Goal: Task Accomplishment & Management: Complete application form

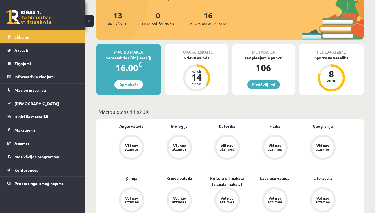
scroll to position [63, 0]
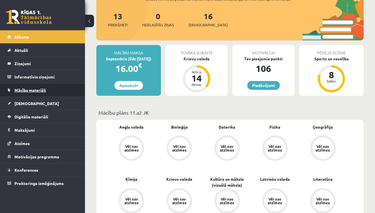
click at [39, 89] on span "Mācību materiāli" at bounding box center [29, 89] width 31 height 5
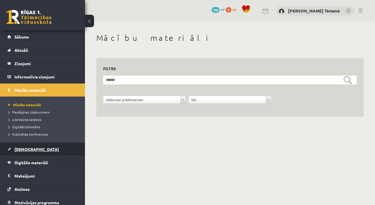
click at [27, 146] on link "[DEMOGRAPHIC_DATA]" at bounding box center [42, 149] width 70 height 13
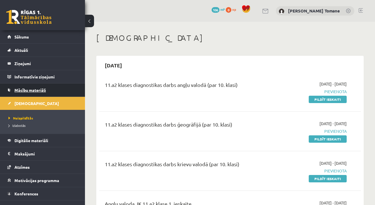
click at [25, 92] on span "Mācību materiāli" at bounding box center [29, 89] width 31 height 5
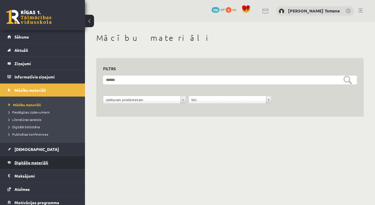
click at [38, 163] on span "Digitālie materiāli" at bounding box center [31, 162] width 34 height 5
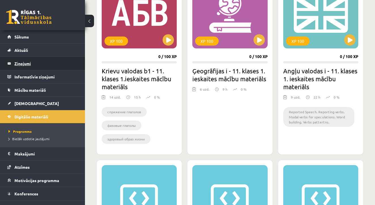
scroll to position [188, 0]
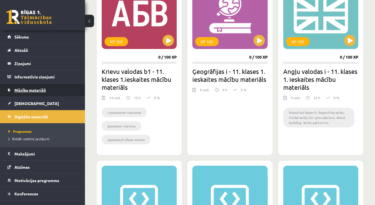
click at [35, 96] on link "Mācību materiāli" at bounding box center [42, 89] width 70 height 13
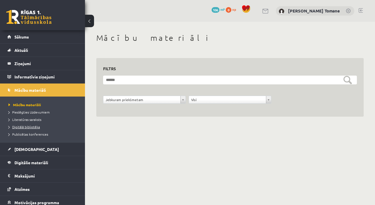
click at [37, 127] on span "Digitālā bibliotēka" at bounding box center [23, 126] width 31 height 5
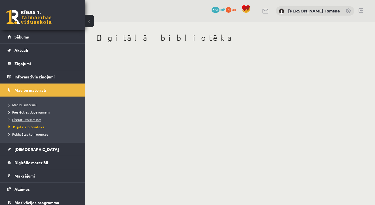
click at [35, 120] on span "Literatūras saraksts" at bounding box center [24, 119] width 33 height 5
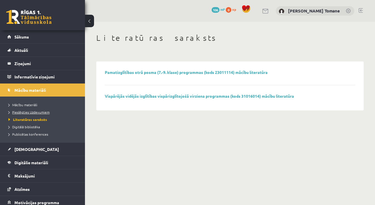
click at [35, 112] on span "Pieslēgties Uzdevumiem" at bounding box center [28, 112] width 41 height 5
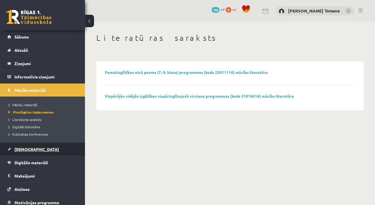
click at [26, 151] on span "[DEMOGRAPHIC_DATA]" at bounding box center [36, 149] width 44 height 5
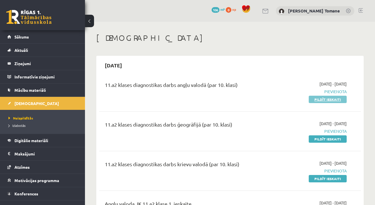
click at [329, 98] on link "Pildīt ieskaiti" at bounding box center [327, 99] width 38 height 7
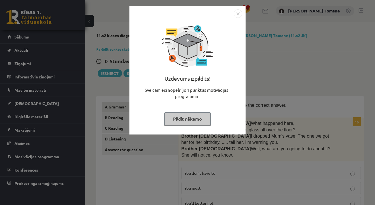
click at [238, 16] on img "Close" at bounding box center [237, 13] width 8 height 8
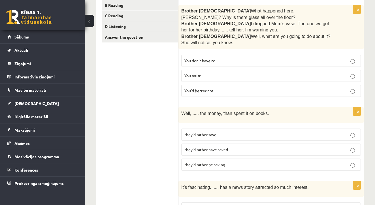
scroll to position [121, 0]
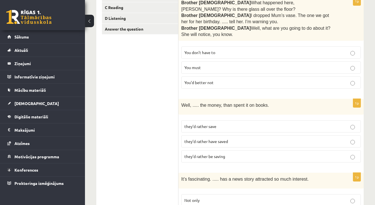
click at [206, 80] on span "You’d better not" at bounding box center [198, 82] width 29 height 5
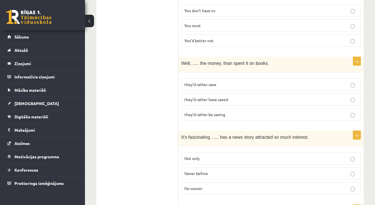
scroll to position [165, 0]
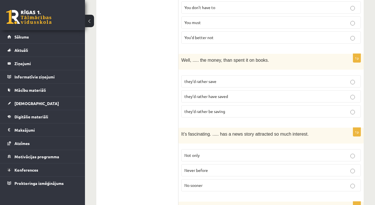
click at [210, 94] on span "they’d rather have saved" at bounding box center [206, 96] width 44 height 5
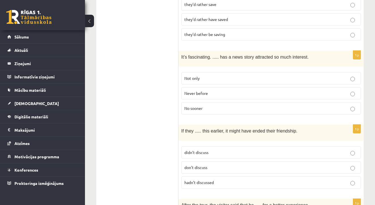
scroll to position [243, 0]
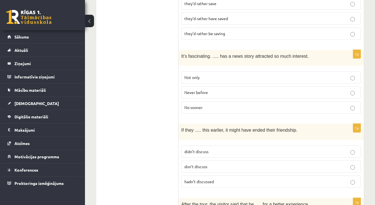
click at [206, 90] on span "Never before" at bounding box center [195, 92] width 23 height 5
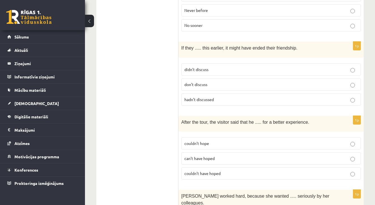
scroll to position [330, 0]
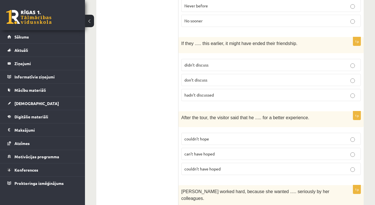
click at [218, 92] on p "hadn’t discussed" at bounding box center [270, 95] width 173 height 6
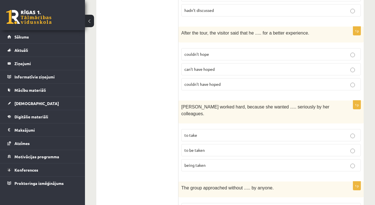
scroll to position [415, 0]
click at [222, 80] on p "couldn’t have hoped" at bounding box center [270, 83] width 173 height 6
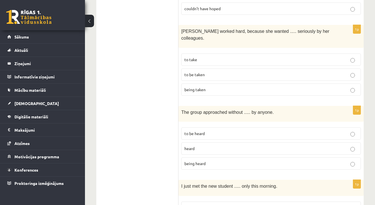
scroll to position [491, 0]
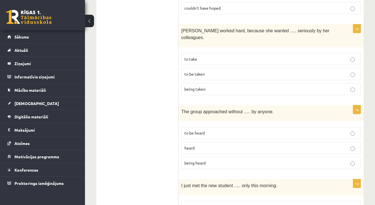
click at [208, 71] on p "to be taken" at bounding box center [270, 74] width 173 height 6
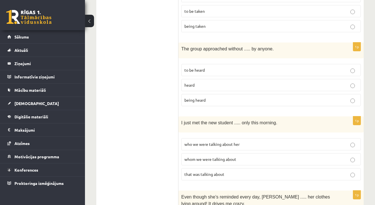
scroll to position [556, 0]
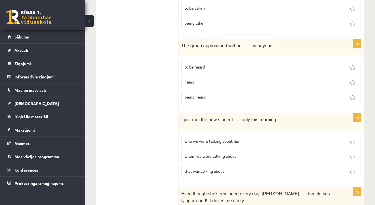
click at [207, 94] on p "being heard" at bounding box center [270, 97] width 173 height 6
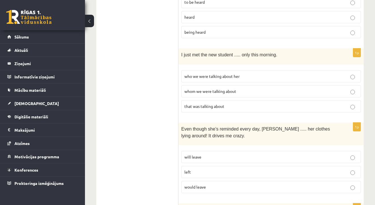
scroll to position [622, 0]
click at [222, 88] on span "whom we were talking about" at bounding box center [210, 90] width 52 height 5
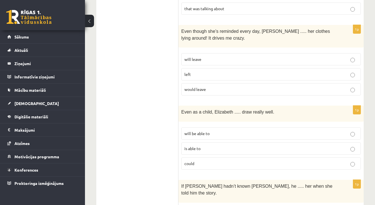
scroll to position [721, 0]
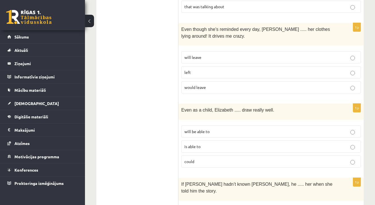
click at [216, 54] on p "will leave" at bounding box center [270, 57] width 173 height 6
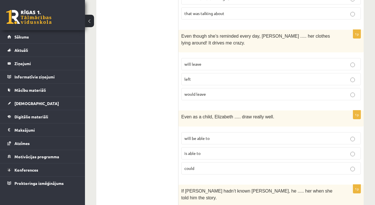
scroll to position [715, 0]
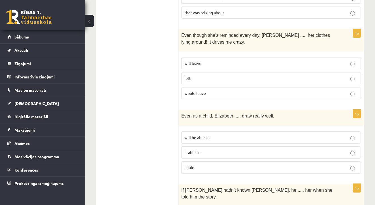
click at [210, 164] on p "could" at bounding box center [270, 167] width 173 height 6
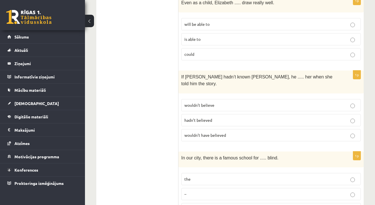
scroll to position [831, 0]
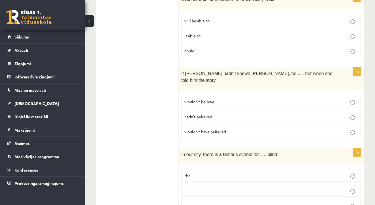
click at [219, 129] on span "wouldn’t have believed" at bounding box center [205, 131] width 42 height 5
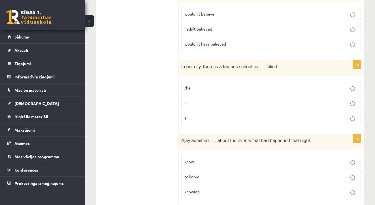
scroll to position [925, 0]
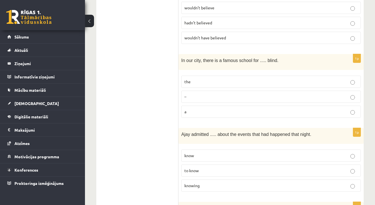
click at [211, 76] on label "the" at bounding box center [270, 82] width 179 height 12
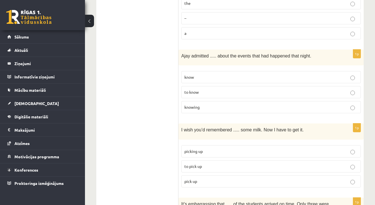
scroll to position [1004, 0]
click at [207, 104] on p "knowing" at bounding box center [270, 107] width 173 height 6
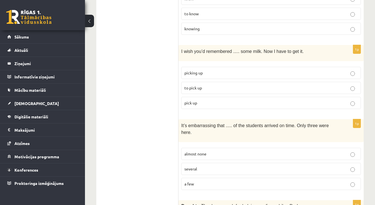
scroll to position [1083, 0]
click at [209, 84] on p "to pick up" at bounding box center [270, 87] width 173 height 6
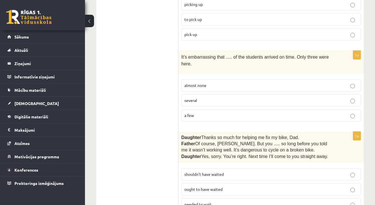
scroll to position [1158, 0]
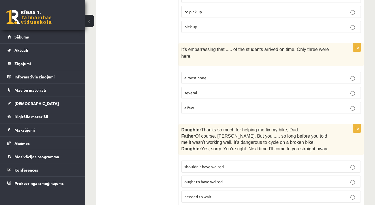
click at [214, 75] on p "almost none" at bounding box center [270, 78] width 173 height 6
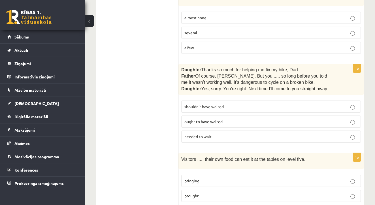
scroll to position [1219, 0]
click at [226, 100] on label "shouldn’t have waited" at bounding box center [270, 106] width 179 height 12
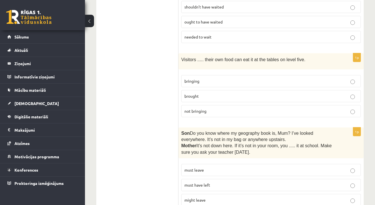
scroll to position [1319, 0]
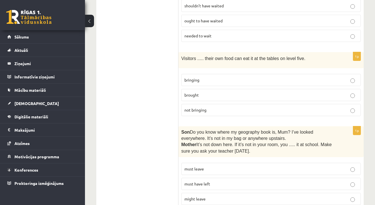
click at [207, 77] on p "bringing" at bounding box center [270, 80] width 173 height 6
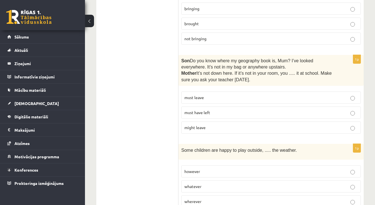
scroll to position [1395, 0]
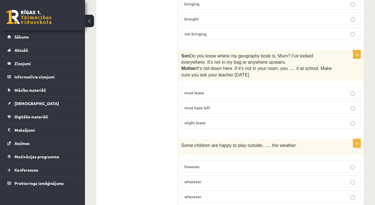
click at [216, 105] on p "must have left" at bounding box center [270, 108] width 173 height 6
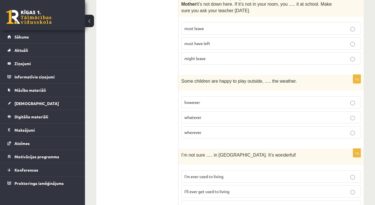
scroll to position [1459, 0]
click at [205, 100] on p "however" at bounding box center [270, 103] width 173 height 6
click at [226, 189] on span "I’ll ever get used to living" at bounding box center [206, 191] width 45 height 5
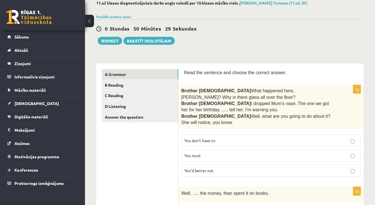
scroll to position [34, 0]
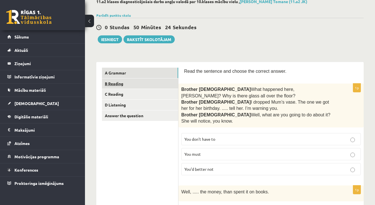
click at [116, 83] on link "B Reading" at bounding box center [140, 83] width 76 height 10
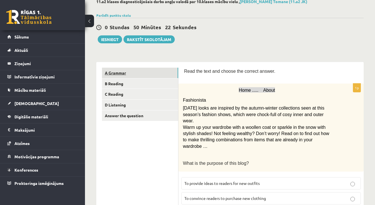
click at [118, 70] on link "A Grammar" at bounding box center [140, 73] width 76 height 10
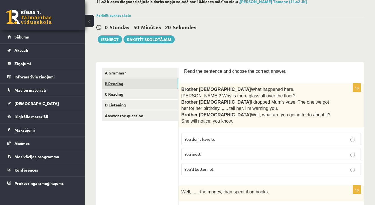
click at [121, 84] on link "B Reading" at bounding box center [140, 83] width 76 height 10
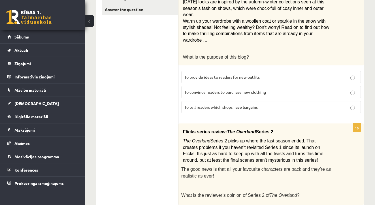
scroll to position [140, 0]
click at [255, 74] on span "To provide ideas to readers for new outfits" at bounding box center [221, 76] width 75 height 5
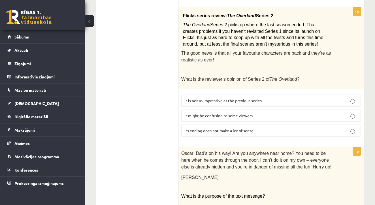
scroll to position [255, 0]
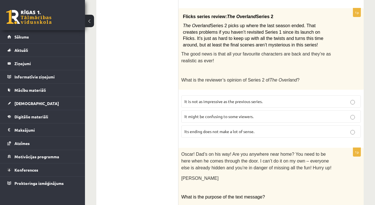
click at [263, 113] on p "It might be confusing to some viewers." at bounding box center [270, 116] width 173 height 6
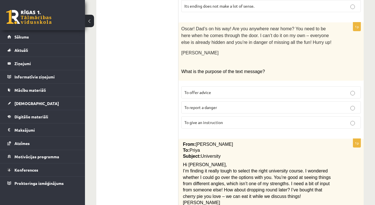
scroll to position [380, 0]
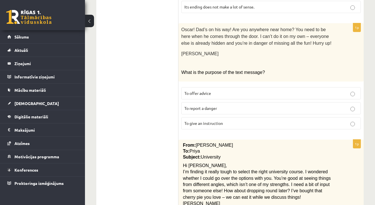
click at [211, 121] on span "To give an instruction" at bounding box center [203, 123] width 38 height 5
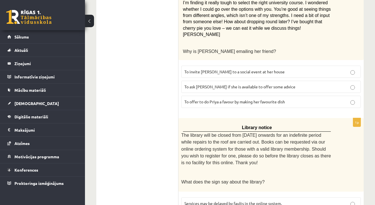
scroll to position [549, 0]
click at [277, 83] on p "To ask Priya if she is available to offer some advice" at bounding box center [270, 86] width 173 height 6
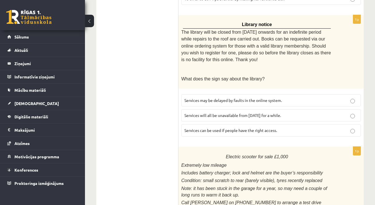
scroll to position [653, 0]
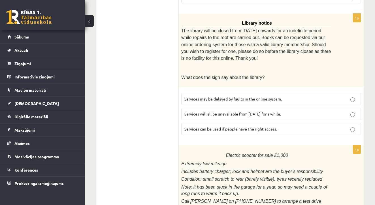
click at [260, 126] on p "Services can be used if people have the right access." at bounding box center [270, 129] width 173 height 6
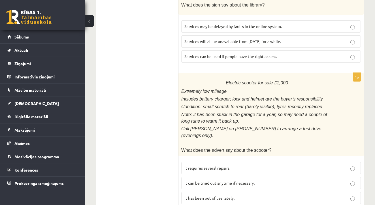
scroll to position [725, 0]
click at [235, 195] on p "It has been out of use lately." at bounding box center [270, 198] width 173 height 6
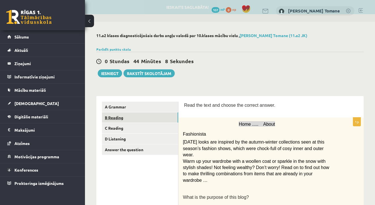
scroll to position [0, 0]
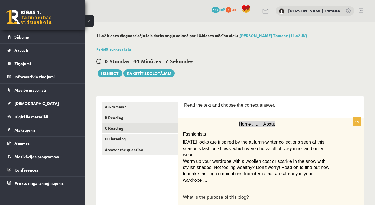
click at [114, 127] on link "C Reading" at bounding box center [140, 128] width 76 height 10
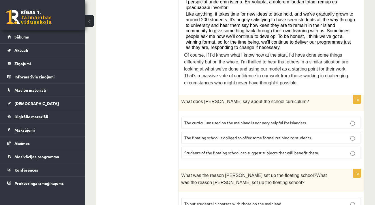
scroll to position [304, 0]
click at [271, 120] on span "The curriculum used on the mainland is not very helpful for islanders." at bounding box center [245, 122] width 122 height 5
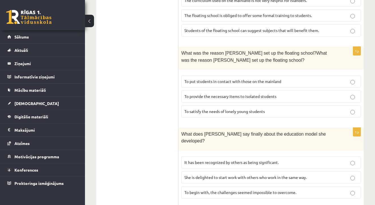
scroll to position [428, 0]
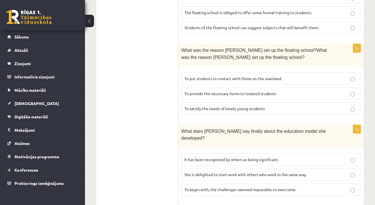
click at [193, 91] on p "To provide the necessary items to isolated students" at bounding box center [270, 94] width 173 height 6
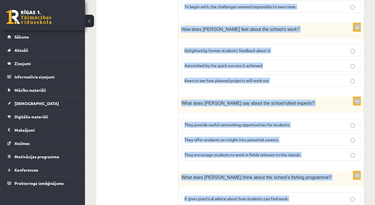
scroll to position [637, 0]
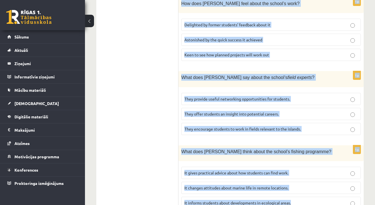
drag, startPoint x: 186, startPoint y: 38, endPoint x: 302, endPoint y: 182, distance: 185.0
copy form "By founder, Anna Domingo I coordinate a floating school which I established sev…"
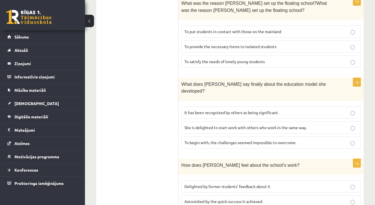
scroll to position [476, 0]
click at [239, 109] on span "It has been recognized by others as being significant." at bounding box center [231, 111] width 94 height 5
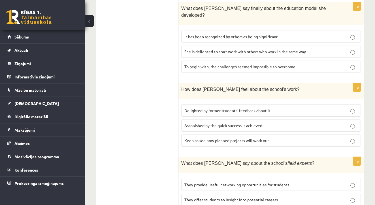
scroll to position [556, 0]
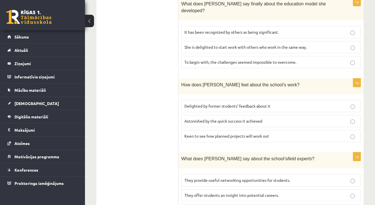
click at [221, 103] on span "Delighted by former students’ feedback about it" at bounding box center [227, 105] width 86 height 5
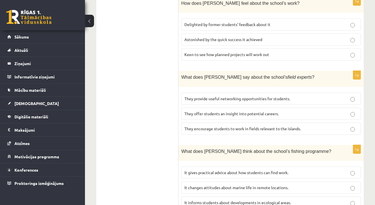
scroll to position [637, 0]
click at [259, 111] on span "They offer students an insight into potential careers." at bounding box center [231, 113] width 94 height 5
click at [243, 185] on span "It changes attitudes about marine life in remote locations." at bounding box center [236, 187] width 104 height 5
click at [248, 200] on p "It informs students about developments in ecological areas." at bounding box center [270, 203] width 173 height 6
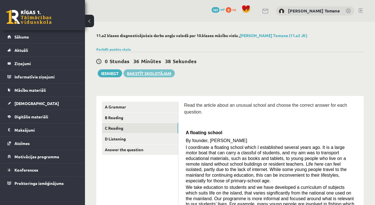
scroll to position [0, 0]
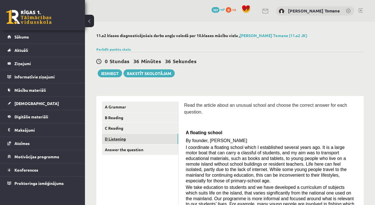
click at [119, 138] on link "D Listening" at bounding box center [140, 139] width 76 height 10
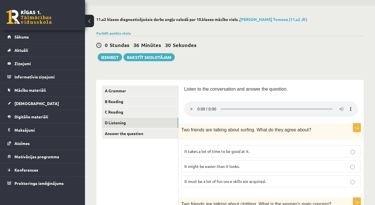
scroll to position [24, 0]
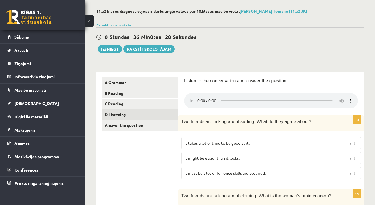
click at [197, 97] on audio at bounding box center [271, 100] width 174 height 15
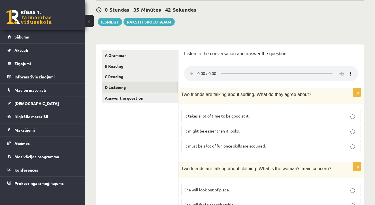
scroll to position [51, 0]
click at [197, 70] on audio at bounding box center [271, 73] width 174 height 15
click at [212, 113] on span "It takes a lot of time to be good at it." at bounding box center [216, 115] width 65 height 5
click at [198, 71] on audio at bounding box center [271, 73] width 174 height 15
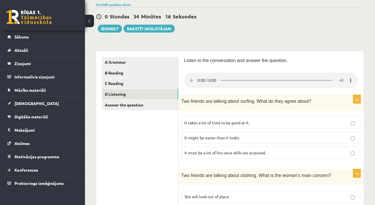
scroll to position [44, 0]
click at [269, 78] on audio at bounding box center [271, 80] width 174 height 15
click at [266, 79] on audio at bounding box center [271, 80] width 174 height 15
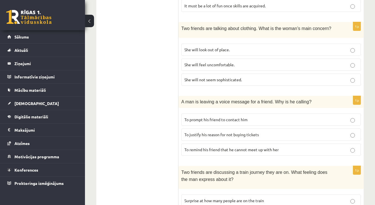
scroll to position [194, 0]
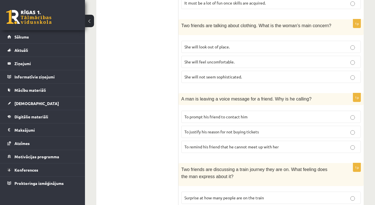
click at [255, 114] on p "To prompt his friend to contact him" at bounding box center [270, 117] width 173 height 6
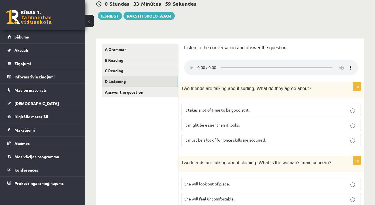
scroll to position [57, 0]
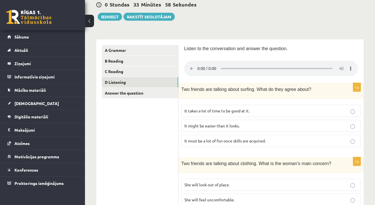
click at [258, 66] on audio at bounding box center [271, 68] width 174 height 15
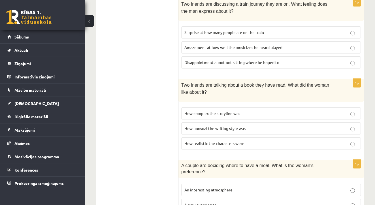
scroll to position [363, 0]
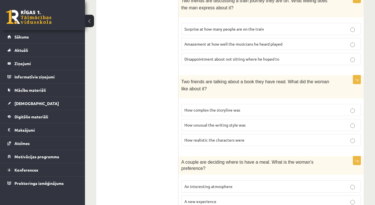
click at [255, 107] on p "How complex the storyline was" at bounding box center [270, 110] width 173 height 6
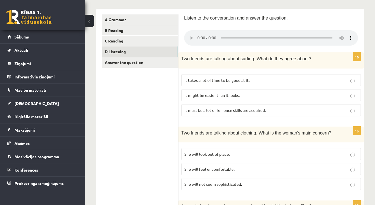
scroll to position [79, 0]
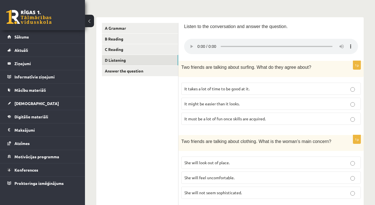
click at [286, 43] on audio at bounding box center [271, 46] width 174 height 15
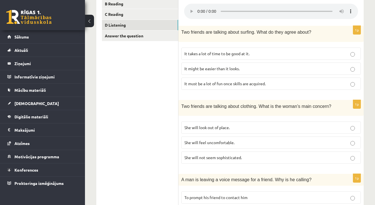
scroll to position [115, 0]
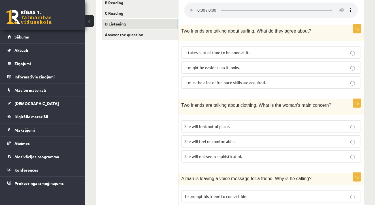
click at [221, 124] on span "She will look out of place." at bounding box center [206, 126] width 45 height 5
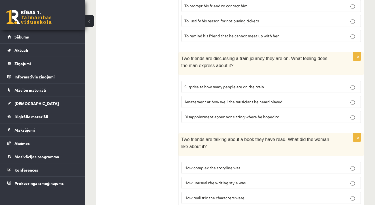
scroll to position [303, 0]
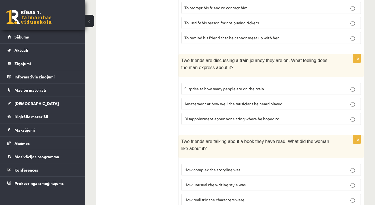
click at [207, 86] on span "Surprise at how many people are on the train" at bounding box center [223, 88] width 79 height 5
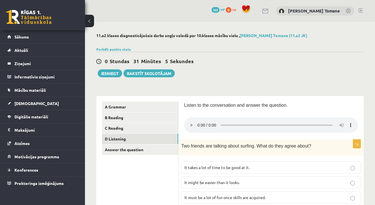
scroll to position [0, 0]
click at [303, 121] on audio at bounding box center [271, 124] width 174 height 15
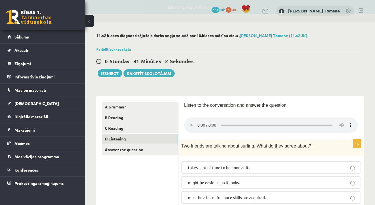
click at [197, 122] on audio at bounding box center [271, 124] width 174 height 15
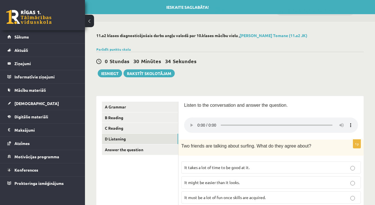
click at [222, 122] on audio at bounding box center [271, 124] width 174 height 15
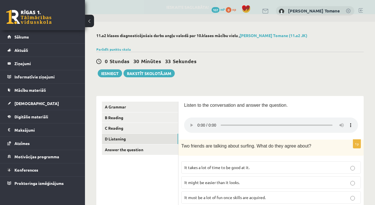
click at [197, 121] on audio at bounding box center [271, 124] width 174 height 15
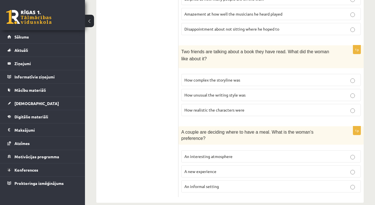
scroll to position [393, 0]
click at [225, 184] on p "An informal setting" at bounding box center [270, 187] width 173 height 6
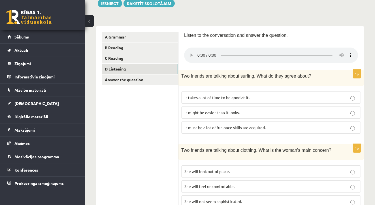
scroll to position [68, 0]
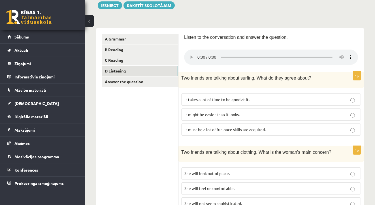
click at [287, 53] on audio at bounding box center [271, 57] width 174 height 15
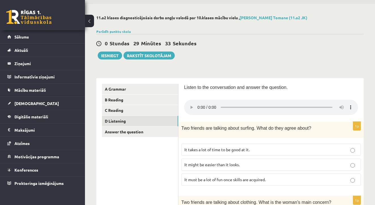
scroll to position [18, 0]
click at [300, 103] on audio at bounding box center [271, 107] width 174 height 15
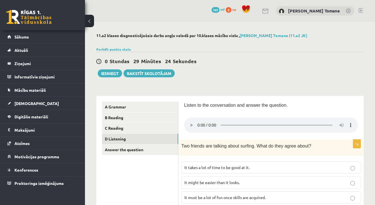
scroll to position [0, 0]
click at [272, 121] on audio at bounding box center [271, 124] width 174 height 15
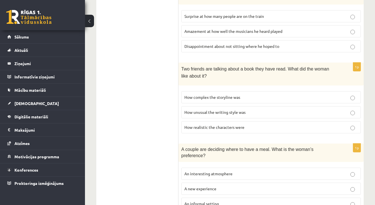
scroll to position [377, 0]
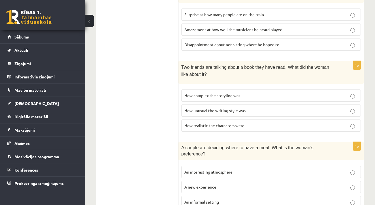
click at [236, 123] on span "How realistic the characters were" at bounding box center [214, 125] width 60 height 5
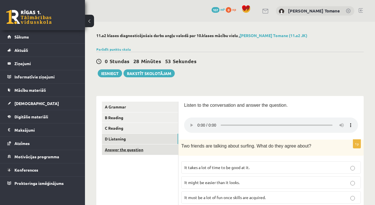
scroll to position [0, 0]
click at [138, 149] on link "Answer the question" at bounding box center [140, 149] width 76 height 10
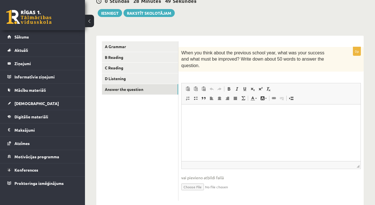
scroll to position [61, 0]
click at [210, 121] on html at bounding box center [270, 112] width 179 height 17
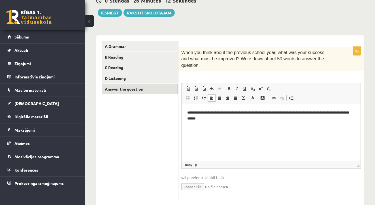
click at [339, 112] on p "**********" at bounding box center [270, 114] width 167 height 11
click at [229, 117] on p "**********" at bounding box center [270, 114] width 167 height 11
click at [337, 112] on p "**********" at bounding box center [270, 114] width 167 height 11
click at [327, 119] on p "**********" at bounding box center [270, 114] width 167 height 11
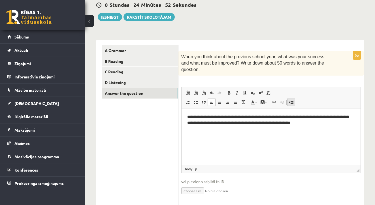
scroll to position [57, 0]
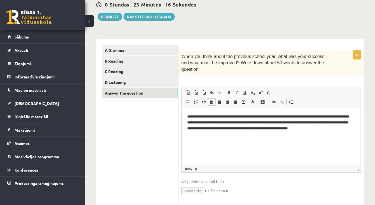
click at [326, 128] on p "**********" at bounding box center [270, 121] width 167 height 17
click at [346, 130] on p "**********" at bounding box center [270, 121] width 167 height 17
click at [265, 121] on p "**********" at bounding box center [270, 124] width 167 height 23
click at [307, 122] on p "**********" at bounding box center [270, 124] width 167 height 23
click at [321, 121] on p "**********" at bounding box center [270, 124] width 167 height 23
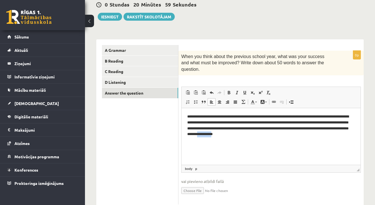
drag, startPoint x: 255, startPoint y: 134, endPoint x: 272, endPoint y: 133, distance: 16.4
click at [272, 133] on p "**********" at bounding box center [270, 124] width 167 height 23
copy p "**********"
click at [228, 134] on p "**********" at bounding box center [270, 124] width 167 height 23
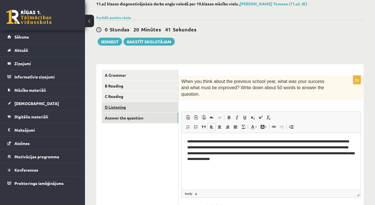
scroll to position [33, 0]
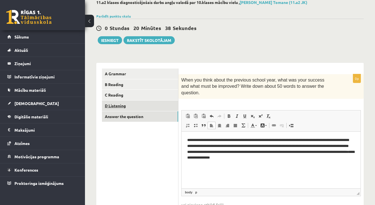
click at [116, 106] on link "D Listening" at bounding box center [140, 105] width 76 height 10
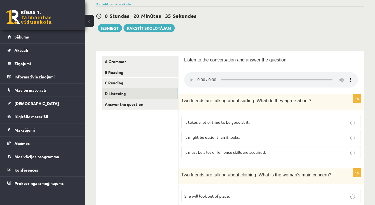
scroll to position [27, 0]
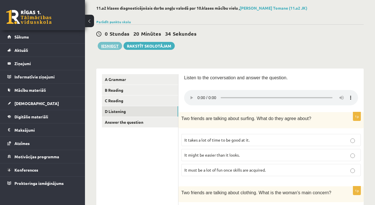
click at [106, 44] on button "Iesniegt" at bounding box center [110, 46] width 24 height 8
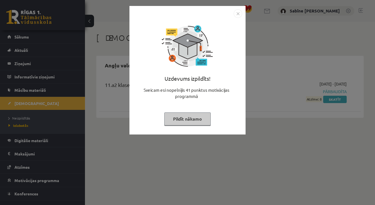
click at [237, 12] on img "Close" at bounding box center [237, 13] width 8 height 8
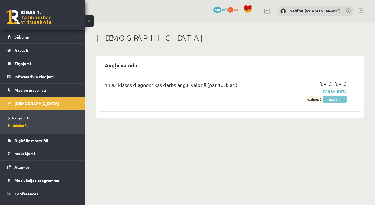
click at [340, 98] on link "Skatīt" at bounding box center [334, 99] width 23 height 7
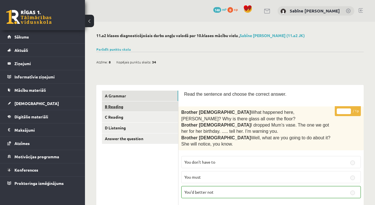
click at [118, 106] on link "B Reading" at bounding box center [140, 106] width 76 height 10
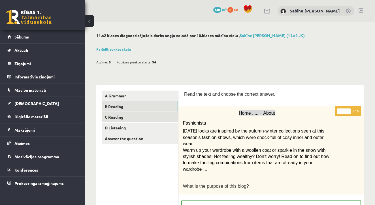
click at [118, 114] on link "C Reading" at bounding box center [140, 117] width 76 height 10
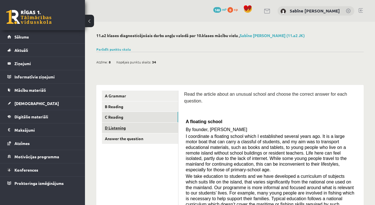
click at [123, 128] on link "D Listening" at bounding box center [140, 127] width 76 height 10
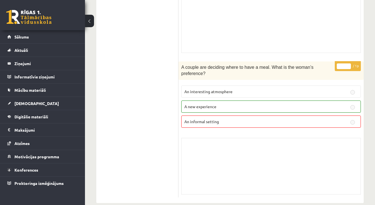
scroll to position [772, 0]
click at [198, 104] on p "A new experience" at bounding box center [270, 107] width 173 height 6
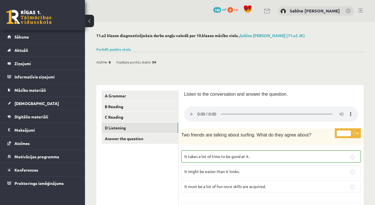
scroll to position [0, 0]
click at [123, 137] on link "Answer the question" at bounding box center [140, 138] width 76 height 10
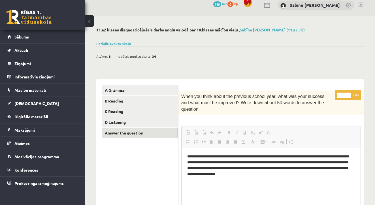
scroll to position [5, 0]
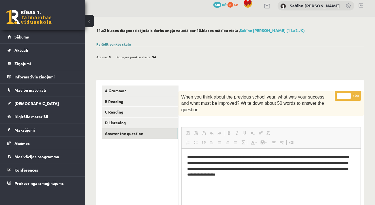
click at [119, 44] on link "Parādīt punktu skalu" at bounding box center [113, 44] width 35 height 5
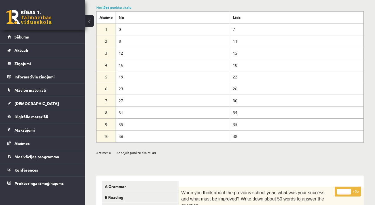
scroll to position [44, 0]
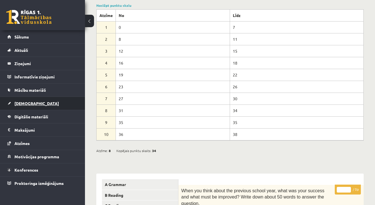
click at [26, 104] on span "[DEMOGRAPHIC_DATA]" at bounding box center [36, 103] width 44 height 5
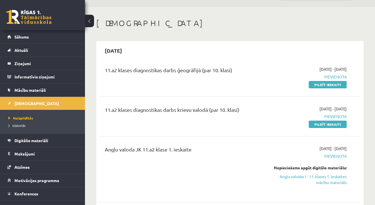
scroll to position [15, 0]
click at [327, 84] on link "Pildīt ieskaiti" at bounding box center [327, 83] width 38 height 7
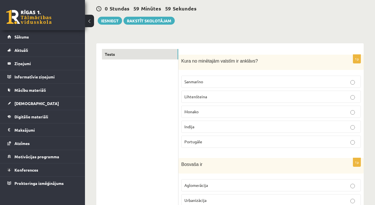
scroll to position [54, 0]
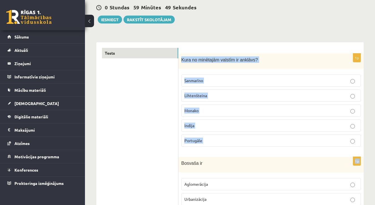
drag, startPoint x: 182, startPoint y: 59, endPoint x: 223, endPoint y: 156, distance: 105.7
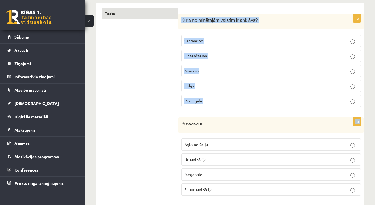
scroll to position [56, 0]
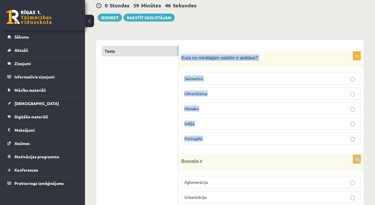
drag, startPoint x: 182, startPoint y: 56, endPoint x: 206, endPoint y: 163, distance: 109.7
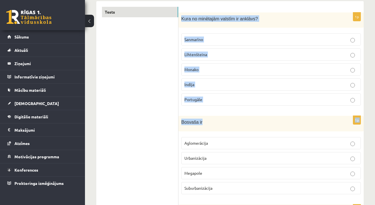
scroll to position [96, 0]
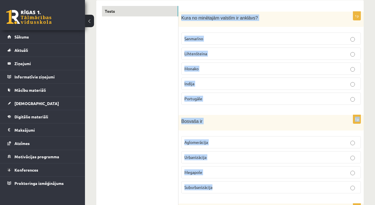
drag, startPoint x: 215, startPoint y: 186, endPoint x: 180, endPoint y: 16, distance: 173.8
copy form "Kura no minētajām valstīm ir anklāvs? Sanmarīno Lihtenšteina Monako Indija Port…"
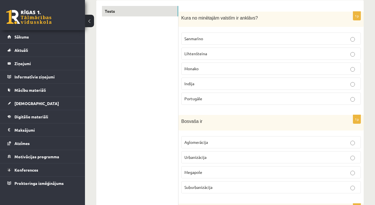
click at [200, 37] on span "Sanmarīno" at bounding box center [193, 38] width 19 height 5
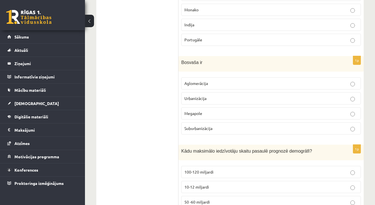
scroll to position [155, 0]
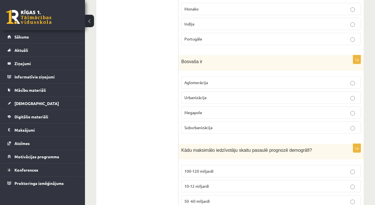
click at [210, 82] on p "Aglomerācija" at bounding box center [270, 82] width 173 height 6
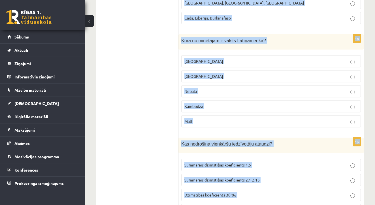
scroll to position [2691, 0]
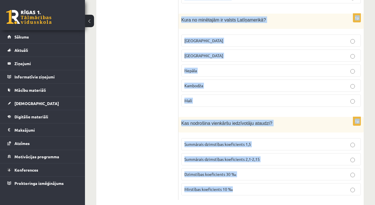
drag, startPoint x: 181, startPoint y: 63, endPoint x: 272, endPoint y: 177, distance: 145.1
copy form "Kādu maksimālo iedzīvotāju skaitu pasaulē prognozē demogrāfi? 100-120 miljardi …"
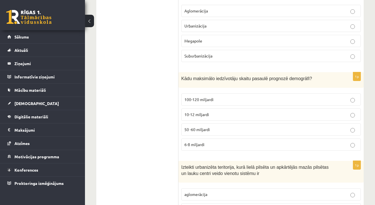
scroll to position [229, 0]
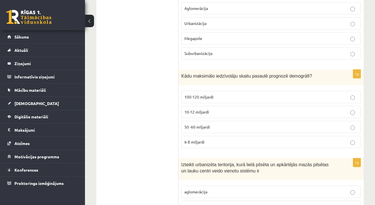
click at [197, 112] on span "10-12 miljardi" at bounding box center [196, 111] width 25 height 5
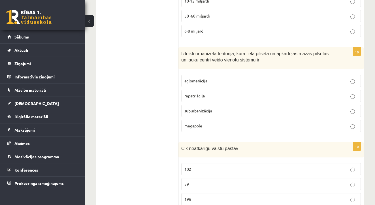
scroll to position [341, 0]
click at [205, 78] on span "aglomerācija" at bounding box center [195, 80] width 23 height 5
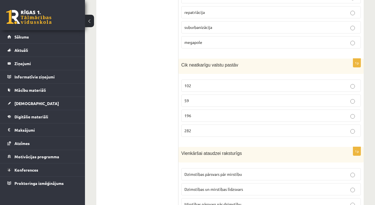
scroll to position [424, 0]
click at [202, 113] on p "196" at bounding box center [270, 115] width 173 height 6
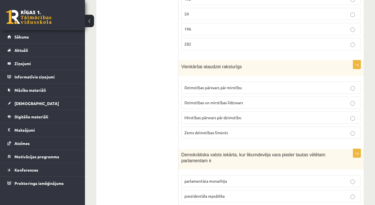
scroll to position [512, 0]
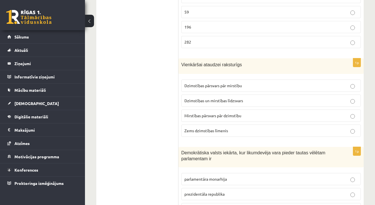
click at [246, 98] on p "Dzimstības un mirstības līdzsvars" at bounding box center [270, 101] width 173 height 6
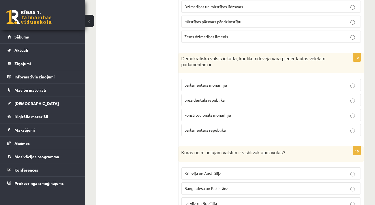
scroll to position [608, 0]
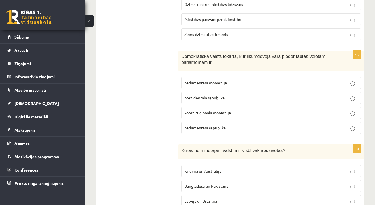
click at [217, 127] on span "parlamentāra republika" at bounding box center [204, 127] width 41 height 5
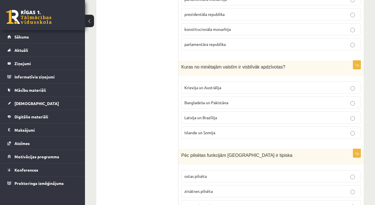
scroll to position [694, 0]
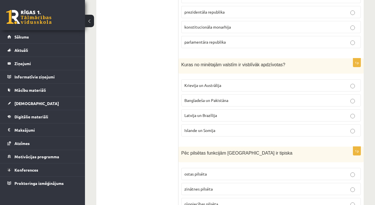
click at [218, 98] on span "Bangladeša un Pakistāna" at bounding box center [206, 100] width 44 height 5
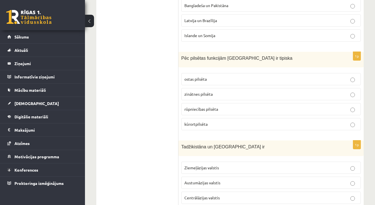
scroll to position [789, 0]
click at [206, 121] on p "kūrortpilsēta" at bounding box center [270, 124] width 173 height 6
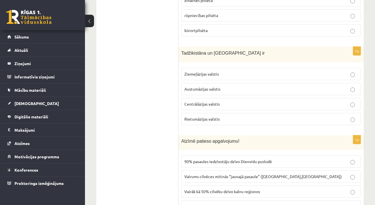
scroll to position [893, 0]
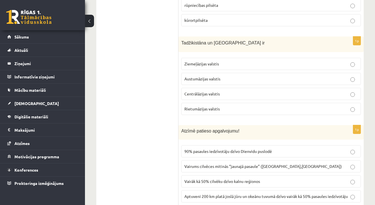
click at [207, 91] on span "Centrālāzijas valstis" at bounding box center [201, 93] width 35 height 5
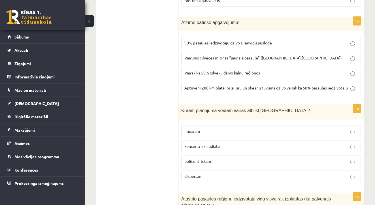
scroll to position [1006, 0]
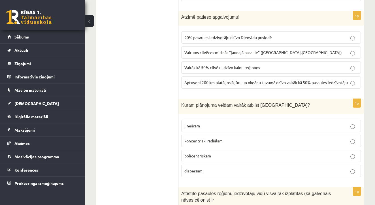
click at [233, 35] on p "90% pasaules iedzīvotāju dzīvo Dienvidu puslodē" at bounding box center [270, 38] width 173 height 6
click at [217, 80] on span "Aptuveni 200 km platā joslā jūru un okeānu tuvumā dzīvo vairāk kā 50% pasaules …" at bounding box center [265, 82] width 163 height 5
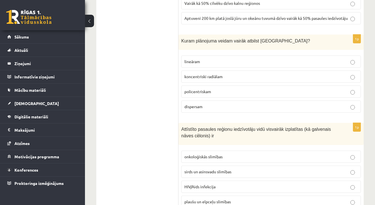
scroll to position [1073, 0]
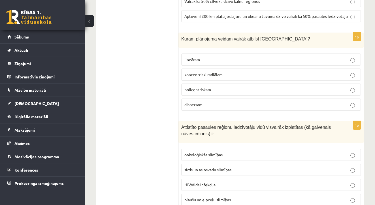
click at [214, 74] on span "koncentriski radiālam" at bounding box center [203, 74] width 38 height 5
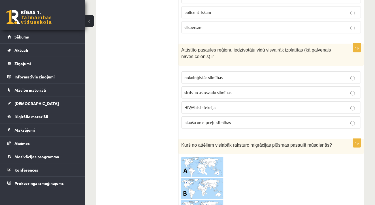
scroll to position [1150, 0]
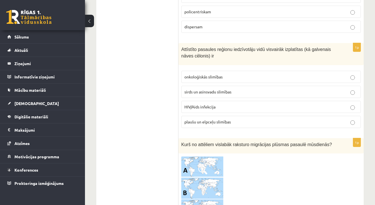
click at [217, 104] on p "HIV/Aids infekcija" at bounding box center [270, 107] width 173 height 6
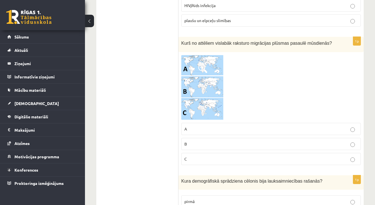
scroll to position [1253, 0]
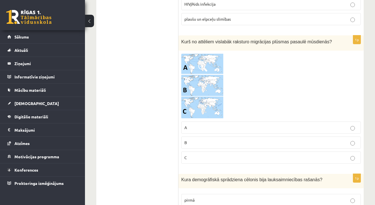
click at [197, 151] on label "C" at bounding box center [270, 157] width 179 height 12
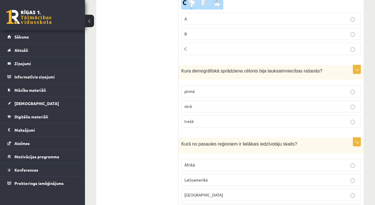
scroll to position [1370, 0]
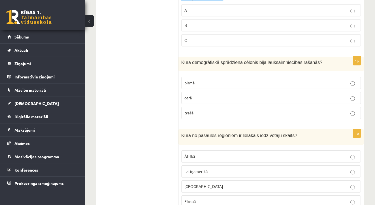
click at [230, 80] on p "pirmā" at bounding box center [270, 83] width 173 height 6
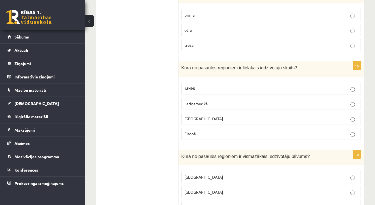
scroll to position [1438, 0]
click at [197, 117] on p "Āzijā" at bounding box center [270, 118] width 173 height 6
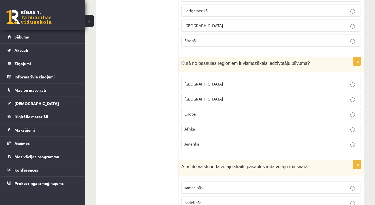
scroll to position [1531, 0]
click at [208, 82] on p "Austrālijā" at bounding box center [270, 83] width 173 height 6
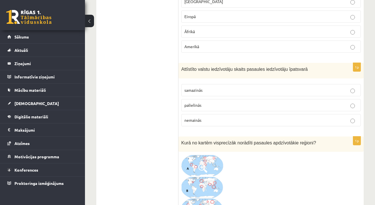
scroll to position [1633, 0]
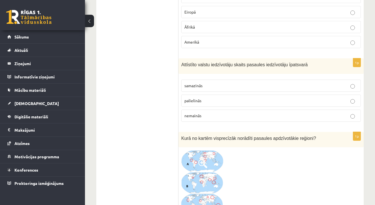
click at [214, 83] on p "samazinās" at bounding box center [270, 86] width 173 height 6
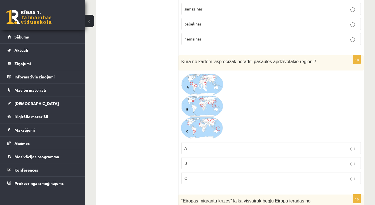
scroll to position [1713, 0]
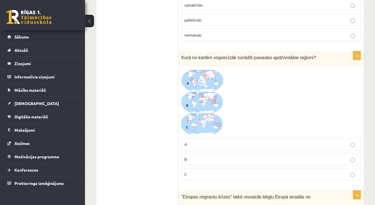
drag, startPoint x: 201, startPoint y: 154, endPoint x: 191, endPoint y: 150, distance: 10.8
click at [198, 153] on label "B" at bounding box center [270, 159] width 179 height 12
click at [239, 126] on div at bounding box center [270, 102] width 179 height 66
click at [208, 156] on p "B" at bounding box center [270, 159] width 173 height 6
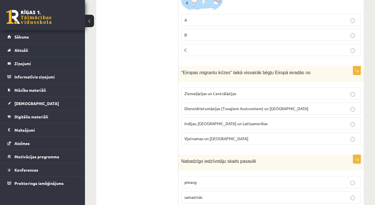
scroll to position [1839, 0]
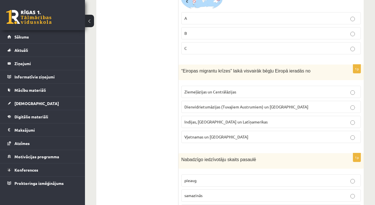
click at [242, 104] on span "Dienvidrietumāzijas (Tuvajiem Austrumiem) un Āfrikas" at bounding box center [246, 106] width 124 height 5
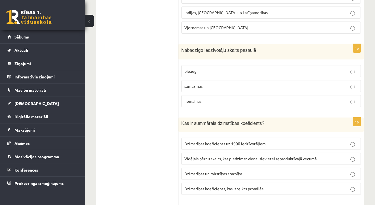
scroll to position [1949, 0]
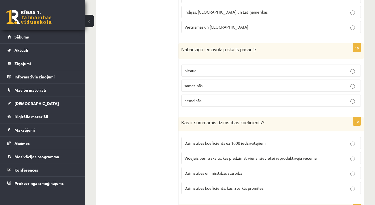
click at [193, 69] on p "pieaug" at bounding box center [270, 71] width 173 height 6
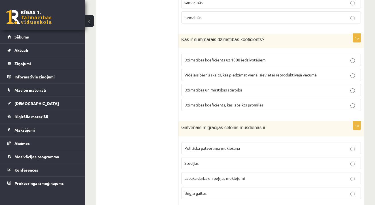
scroll to position [2034, 0]
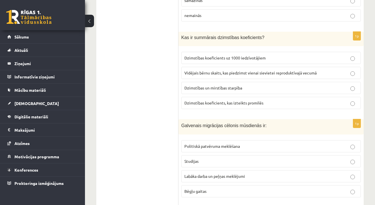
click at [236, 70] on span "Vidējais bērnu skaits, kas piedzimst vienai sievietei reproduktīvajā vecumā" at bounding box center [250, 72] width 132 height 5
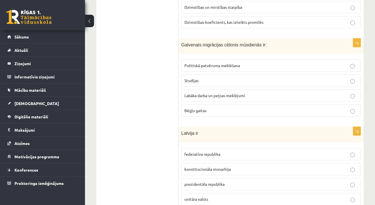
scroll to position [2116, 0]
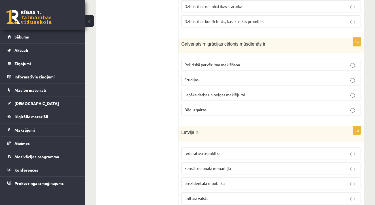
click at [193, 92] on span "Labāka darba un peļņas meklējumi" at bounding box center [214, 94] width 61 height 5
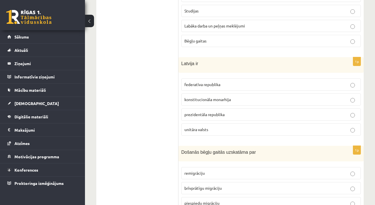
scroll to position [2184, 0]
click at [218, 127] on p "unitāra valsts" at bounding box center [270, 129] width 173 height 6
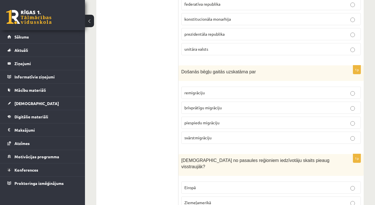
scroll to position [2267, 0]
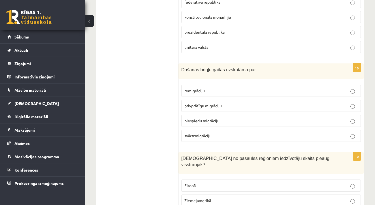
click at [211, 118] on span "piespiedu migrāciju" at bounding box center [201, 120] width 35 height 5
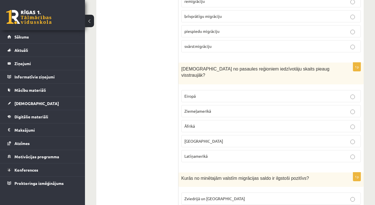
scroll to position [2356, 0]
click at [198, 138] on p "Āzijā" at bounding box center [270, 141] width 173 height 6
click at [198, 123] on p "Āfrikā" at bounding box center [270, 126] width 173 height 6
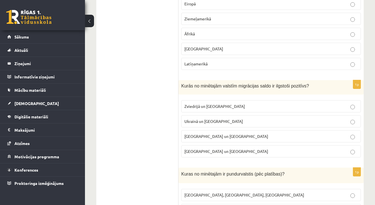
scroll to position [2449, 0]
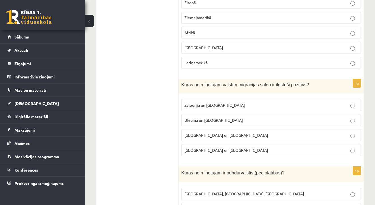
click at [210, 102] on span "Zviedrijā un ASV" at bounding box center [214, 104] width 61 height 5
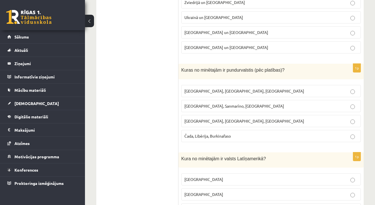
scroll to position [2557, 0]
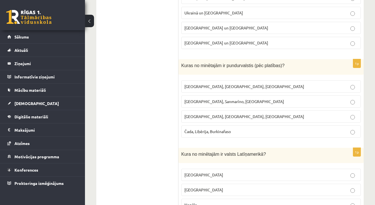
click at [230, 99] on span "Monako, Sanmarīno, Luksemburga" at bounding box center [234, 101] width 100 height 5
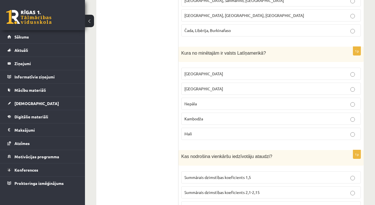
scroll to position [2664, 0]
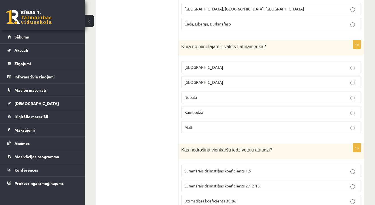
click at [205, 64] on p "Meksika" at bounding box center [270, 67] width 173 height 6
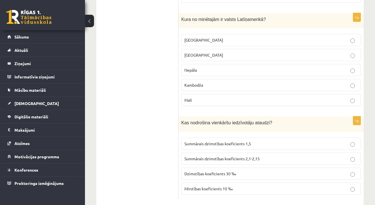
scroll to position [2691, 0]
click at [262, 153] on label "Summārais dzimstības koeficients 2,1-2,15" at bounding box center [270, 159] width 179 height 12
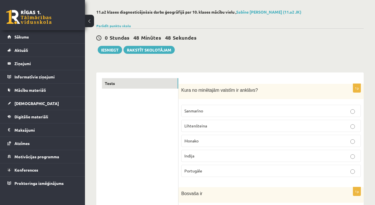
scroll to position [32, 0]
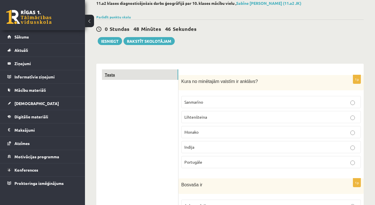
click at [112, 74] on link "Tests" at bounding box center [140, 74] width 76 height 10
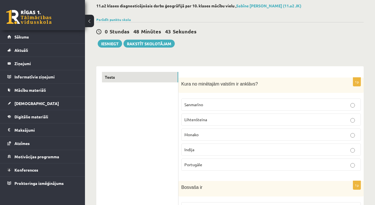
scroll to position [29, 0]
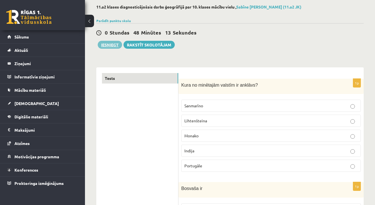
click at [106, 44] on button "Iesniegt" at bounding box center [110, 45] width 24 height 8
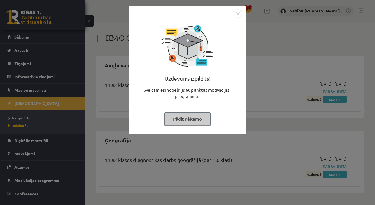
click at [238, 14] on img "Close" at bounding box center [237, 13] width 8 height 8
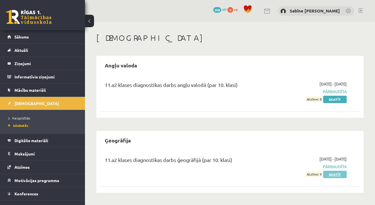
click at [339, 174] on link "Skatīt" at bounding box center [334, 174] width 23 height 7
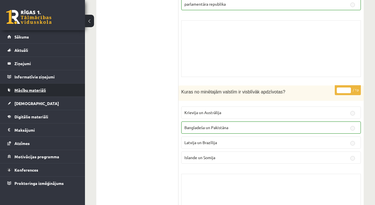
scroll to position [1111, 0]
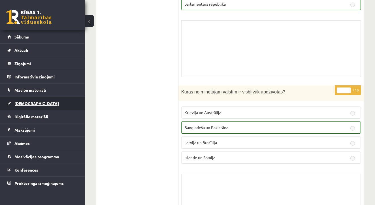
click at [27, 102] on span "[DEMOGRAPHIC_DATA]" at bounding box center [36, 103] width 44 height 5
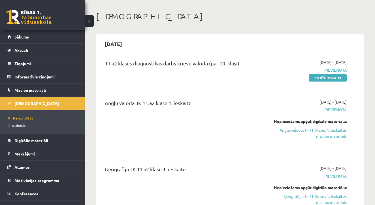
scroll to position [22, 0]
click at [320, 77] on link "Pildīt ieskaiti" at bounding box center [327, 77] width 38 height 7
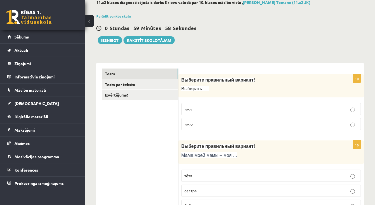
scroll to position [33, 0]
click at [233, 122] on p "имю" at bounding box center [270, 124] width 173 height 6
click at [236, 109] on p "имя" at bounding box center [270, 109] width 173 height 6
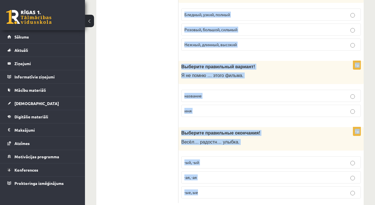
scroll to position [1856, 0]
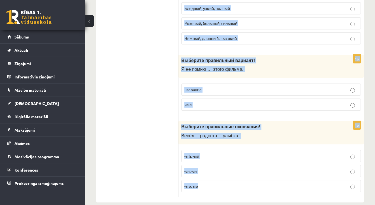
drag, startPoint x: 182, startPoint y: 78, endPoint x: 252, endPoint y: 189, distance: 131.2
copy form "Выберите правильный вариант! Выбирать …. имя имю 1p Выберите правильный вариант…"
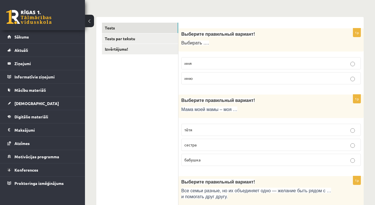
scroll to position [82, 0]
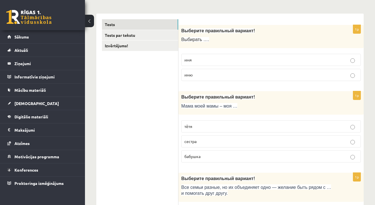
click at [255, 160] on label "бабушка" at bounding box center [270, 156] width 179 height 12
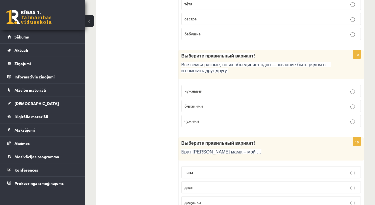
scroll to position [206, 0]
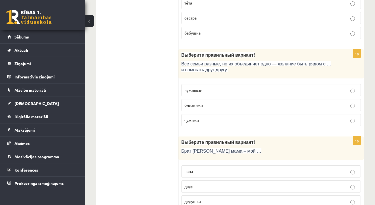
click at [249, 104] on p "близкими" at bounding box center [270, 105] width 173 height 6
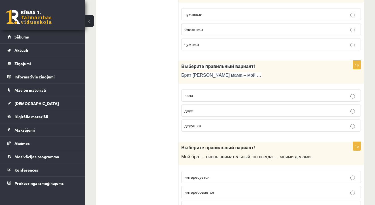
scroll to position [282, 0]
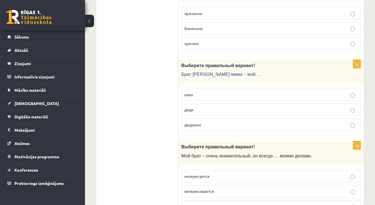
click at [218, 107] on p "дядя" at bounding box center [270, 110] width 173 height 6
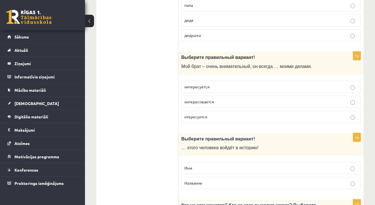
scroll to position [373, 0]
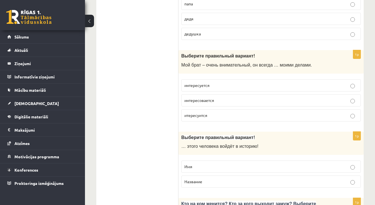
click at [219, 82] on p "интересуется" at bounding box center [270, 85] width 173 height 6
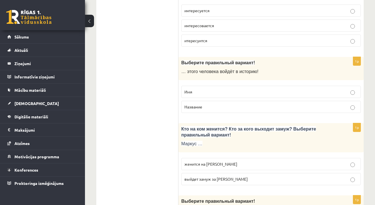
scroll to position [451, 0]
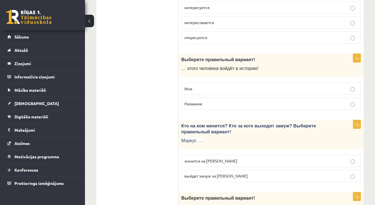
click at [248, 86] on p "Имя" at bounding box center [270, 89] width 173 height 6
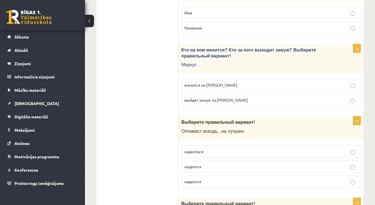
scroll to position [528, 0]
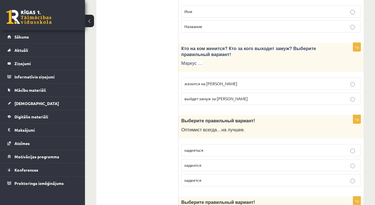
click at [260, 86] on label "женится на [PERSON_NAME]" at bounding box center [270, 84] width 179 height 12
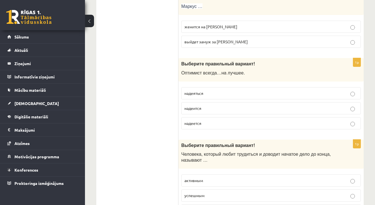
scroll to position [586, 0]
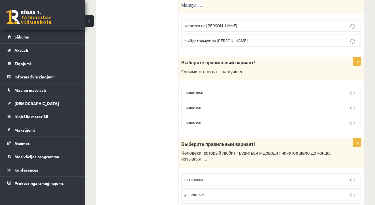
click at [255, 89] on p "надеяться" at bounding box center [270, 92] width 173 height 6
click at [229, 120] on p "надеется" at bounding box center [270, 122] width 173 height 6
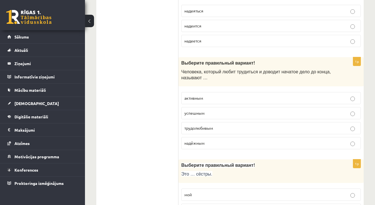
scroll to position [668, 0]
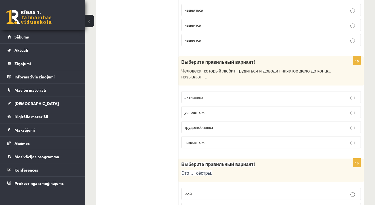
click at [231, 124] on p "трудолюбивым" at bounding box center [270, 127] width 173 height 6
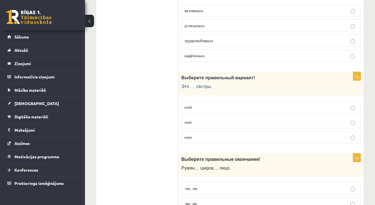
scroll to position [755, 0]
click at [222, 134] on p "мои" at bounding box center [270, 137] width 173 height 6
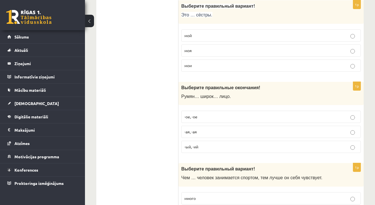
scroll to position [827, 0]
click at [200, 115] on p "-ое, -ое" at bounding box center [270, 116] width 173 height 6
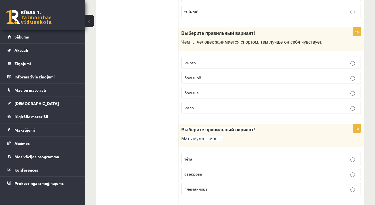
scroll to position [961, 0]
click at [215, 90] on p "больше" at bounding box center [270, 93] width 173 height 6
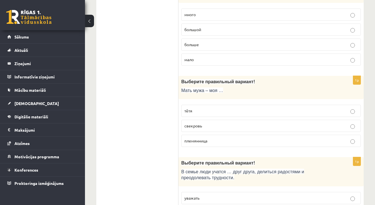
scroll to position [1010, 0]
click at [220, 124] on p "свекровь" at bounding box center [270, 125] width 173 height 6
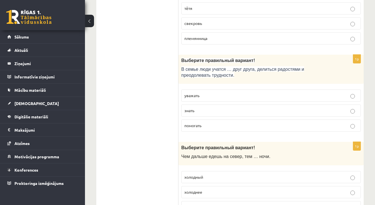
scroll to position [1114, 0]
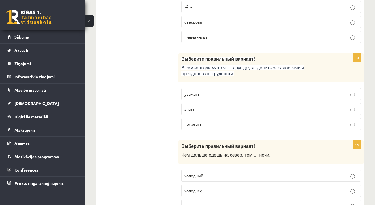
click at [236, 91] on p "уважать" at bounding box center [270, 94] width 173 height 6
click at [218, 121] on p "помогать" at bounding box center [270, 124] width 173 height 6
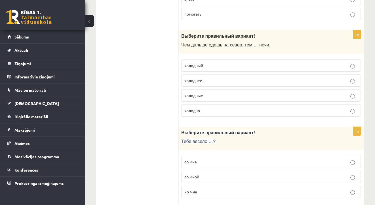
scroll to position [1224, 0]
click at [206, 77] on p "холоднее" at bounding box center [270, 80] width 173 height 6
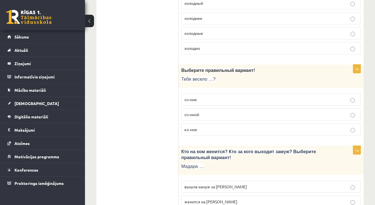
scroll to position [1300, 0]
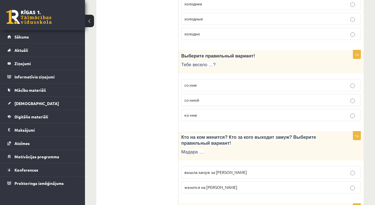
click at [228, 82] on p "со мне" at bounding box center [270, 85] width 173 height 6
click at [224, 97] on p "со мной" at bounding box center [270, 100] width 173 height 6
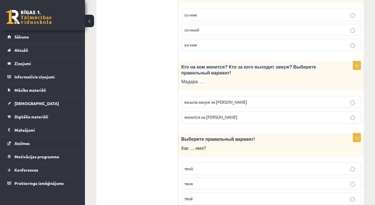
scroll to position [1381, 0]
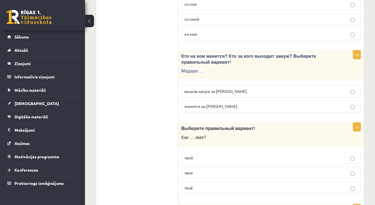
click at [227, 88] on label "вышла замуж за Марка" at bounding box center [270, 91] width 179 height 12
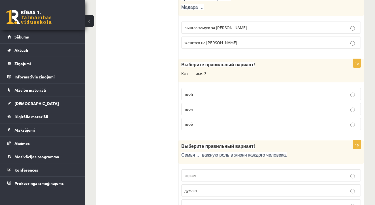
scroll to position [1448, 0]
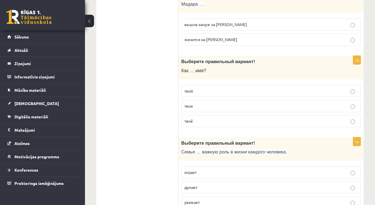
click at [223, 100] on label "твоя" at bounding box center [270, 106] width 179 height 12
click at [222, 103] on p "твоя" at bounding box center [270, 106] width 173 height 6
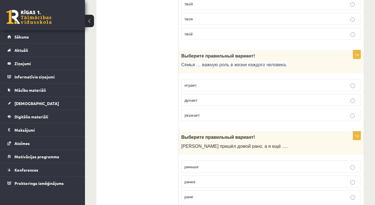
scroll to position [1536, 0]
click at [246, 81] on p "играет" at bounding box center [270, 84] width 173 height 6
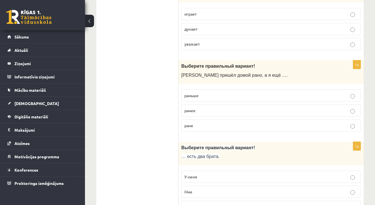
scroll to position [1607, 0]
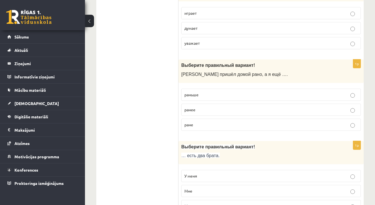
click at [231, 92] on p "раньше" at bounding box center [270, 95] width 173 height 6
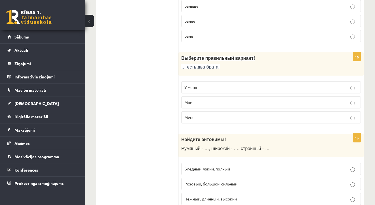
scroll to position [1697, 0]
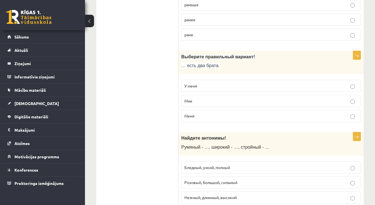
click at [232, 83] on p "У меня" at bounding box center [270, 86] width 173 height 6
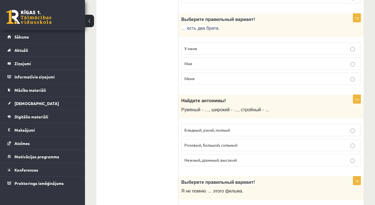
scroll to position [1736, 0]
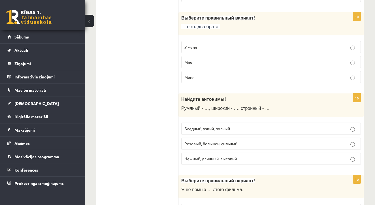
click at [240, 126] on p "Бледный, узкий, полный" at bounding box center [270, 129] width 173 height 6
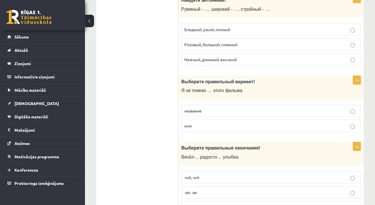
scroll to position [1835, 0]
click at [232, 119] on label "имя" at bounding box center [270, 125] width 179 height 12
click at [230, 107] on p "название" at bounding box center [270, 110] width 173 height 6
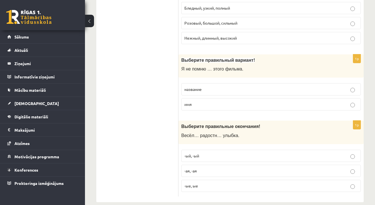
scroll to position [1856, 0]
click at [232, 168] on p "-ая, -ая" at bounding box center [270, 171] width 173 height 6
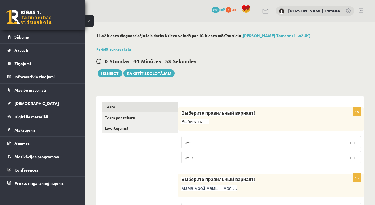
scroll to position [0, 0]
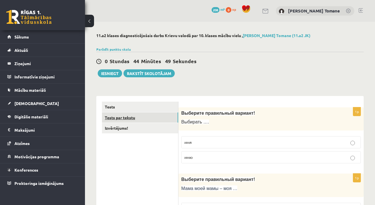
click at [128, 116] on link "Tests par tekstu" at bounding box center [140, 117] width 76 height 10
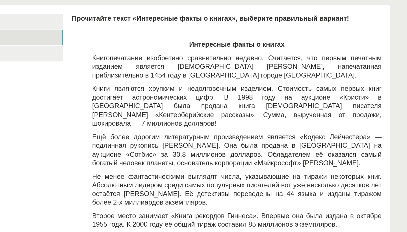
scroll to position [51, 0]
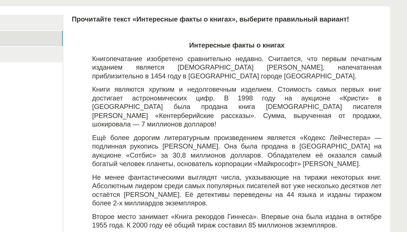
click at [197, 77] on p "Книгопечатание изобретено сравнительно недавно. Считается, что первым печатным …" at bounding box center [293, 86] width 193 height 18
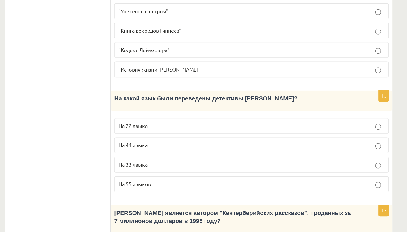
scroll to position [332, 0]
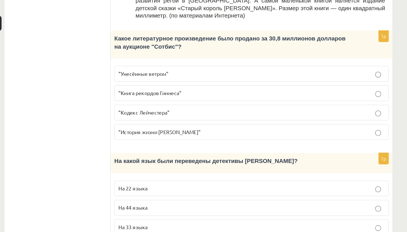
click at [292, 87] on p ""Кодекс Лейчестера"" at bounding box center [287, 90] width 206 height 6
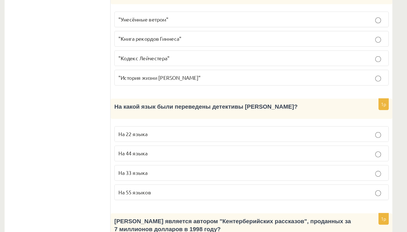
scroll to position [324, 0]
click at [184, 168] on p "На 44 языка" at bounding box center [287, 171] width 206 height 6
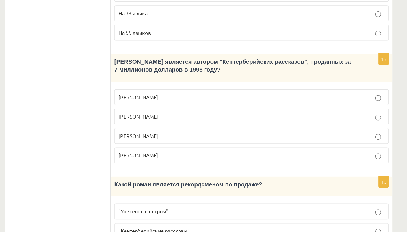
scroll to position [449, 0]
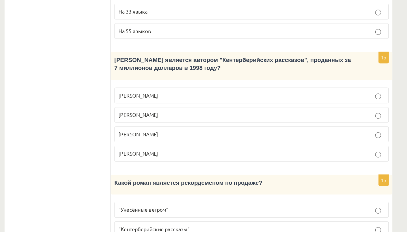
click at [184, 154] on p "Джефри Чосер" at bounding box center [287, 157] width 206 height 6
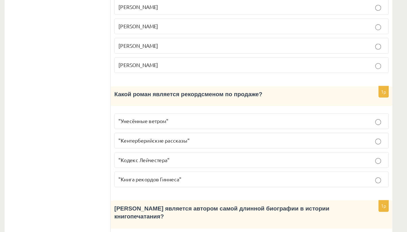
scroll to position [520, 0]
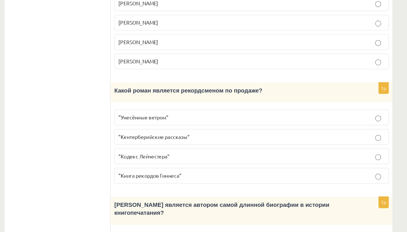
click at [181, 137] on label ""Унесённые ветром"" at bounding box center [287, 143] width 212 height 12
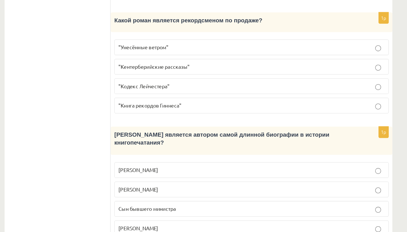
scroll to position [574, 0]
click at [184, 205] on p "Сын бывшего министра" at bounding box center [287, 214] width 206 height 6
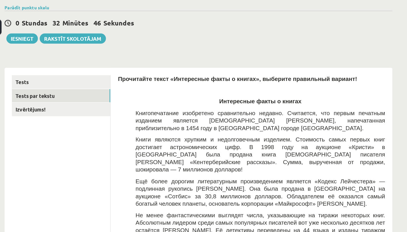
scroll to position [34, 0]
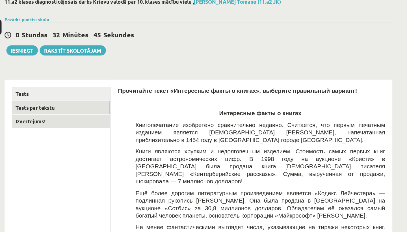
click at [102, 93] on link "Izvērtējums!" at bounding box center [140, 94] width 76 height 10
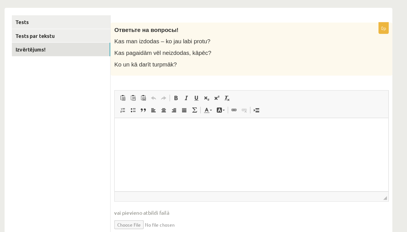
scroll to position [38, 0]
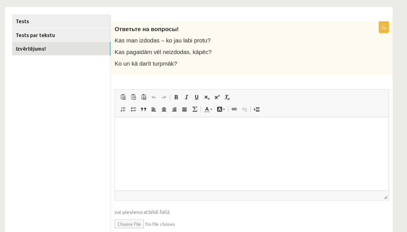
click at [144, 134] on html at bounding box center [221, 125] width 212 height 17
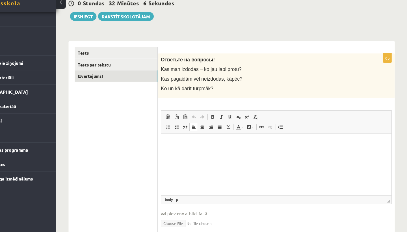
scroll to position [40, 0]
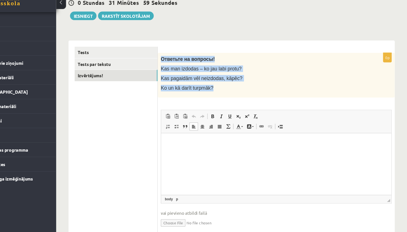
drag, startPoint x: 149, startPoint y: 52, endPoint x: 201, endPoint y: 85, distance: 61.2
click at [201, 85] on div "Ответьте на вопросы! Kas man izdodas – ko jau labi protu? Kas pagaidām vēl neiz…" at bounding box center [287, 88] width 218 height 41
copy div "Ответьте на вопросы! Kas man izdodas – ko jau labi protu? Kas pagaidām vēl neiz…"
click at [231, 84] on div "Ответьте на вопросы! Kas man izdodas – ko jau labi protu? Kas pagaidām vēl neiz…" at bounding box center [287, 88] width 218 height 41
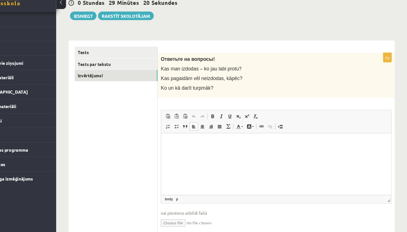
click at [178, 150] on html at bounding box center [267, 141] width 212 height 17
paste body "Bagātinātā teksta redaktors, wiswyg-editor-user-answer-47363841697800"
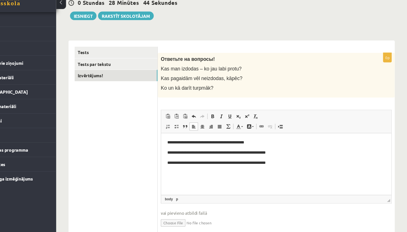
drag, startPoint x: 290, startPoint y: 161, endPoint x: 166, endPoint y: 160, distance: 124.2
click at [166, 160] on html "**********" at bounding box center [267, 151] width 212 height 36
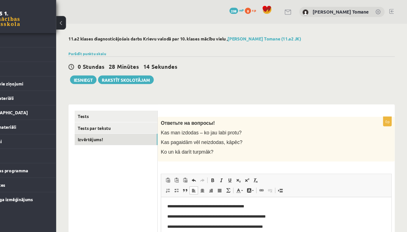
scroll to position [0, 0]
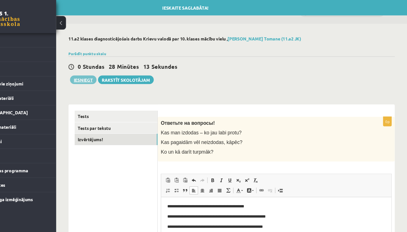
click at [98, 74] on button "Iesniegt" at bounding box center [110, 73] width 24 height 8
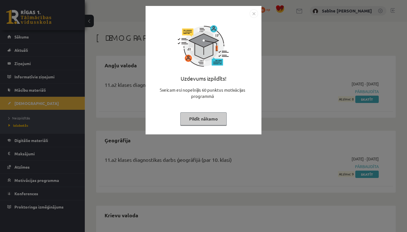
click at [253, 12] on img "Close" at bounding box center [254, 13] width 8 height 8
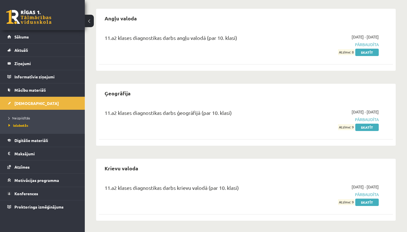
scroll to position [47, 0]
click at [364, 202] on link "Skatīt" at bounding box center [367, 202] width 23 height 7
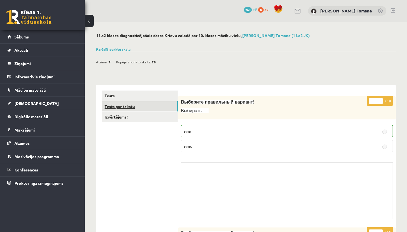
click at [139, 106] on link "Tests par tekstu" at bounding box center [140, 106] width 76 height 10
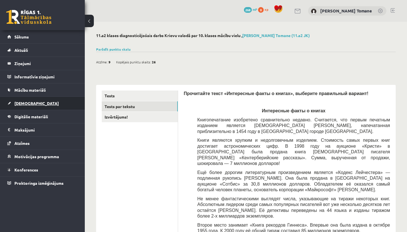
click at [24, 104] on span "[DEMOGRAPHIC_DATA]" at bounding box center [36, 103] width 44 height 5
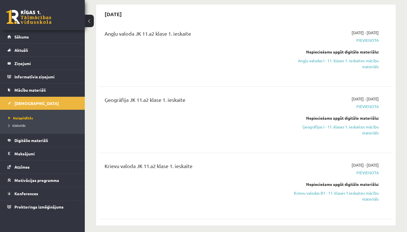
scroll to position [53, 0]
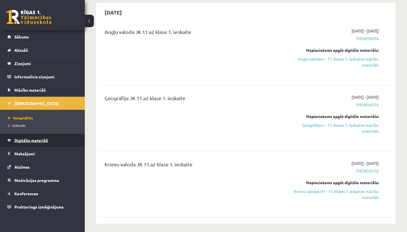
click at [41, 139] on span "Digitālie materiāli" at bounding box center [31, 140] width 34 height 5
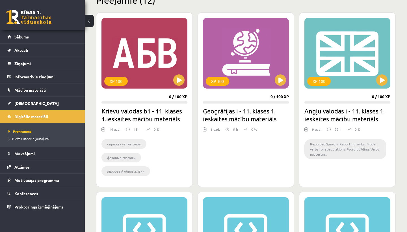
scroll to position [149, 0]
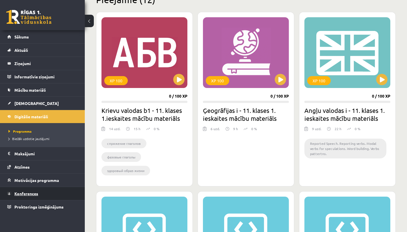
click at [31, 196] on link "Konferences" at bounding box center [42, 193] width 70 height 13
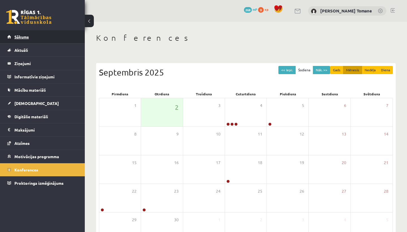
click at [25, 35] on span "Sākums" at bounding box center [21, 36] width 14 height 5
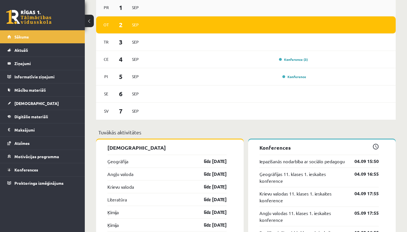
scroll to position [378, 0]
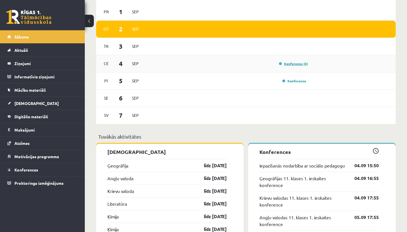
click at [299, 63] on link "Konference (3)" at bounding box center [293, 63] width 29 height 5
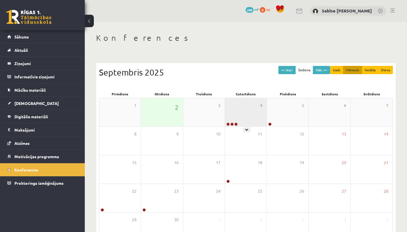
click at [244, 120] on div "4" at bounding box center [246, 112] width 42 height 28
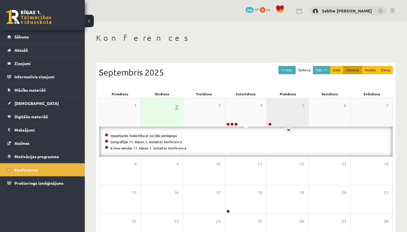
click at [284, 113] on div "5" at bounding box center [288, 112] width 42 height 28
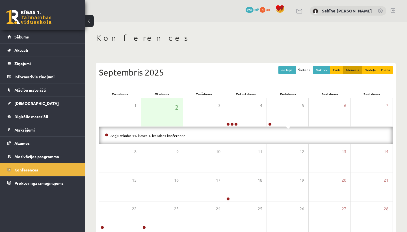
click at [231, 47] on div "Konferences << Iepr. Šodiena Nāk. >> Gads Mēnesis Nedēļa Diena [DATE] Pirmdiena…" at bounding box center [246, 155] width 322 height 266
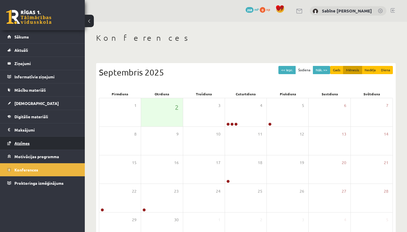
click at [23, 141] on span "Atzīmes" at bounding box center [21, 143] width 15 height 5
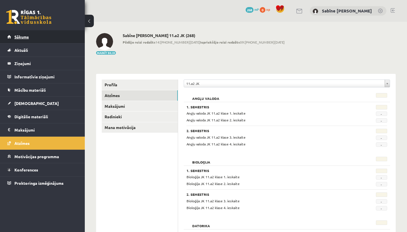
click at [25, 39] on link "Sākums" at bounding box center [42, 36] width 70 height 13
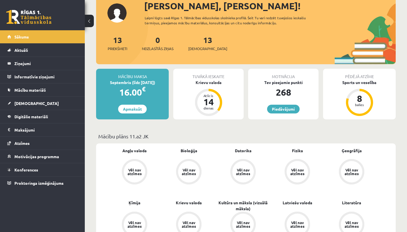
scroll to position [45, 0]
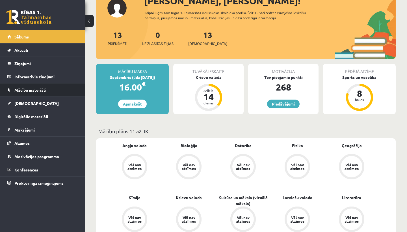
click at [46, 90] on span "Mācību materiāli" at bounding box center [29, 89] width 31 height 5
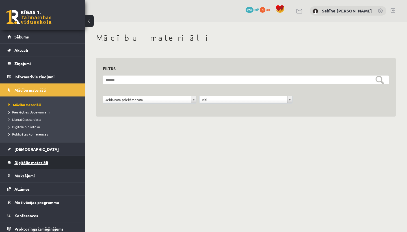
click at [19, 160] on link "Digitālie materiāli" at bounding box center [42, 162] width 70 height 13
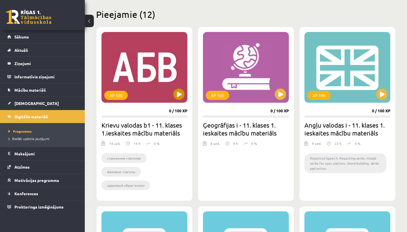
scroll to position [140, 0]
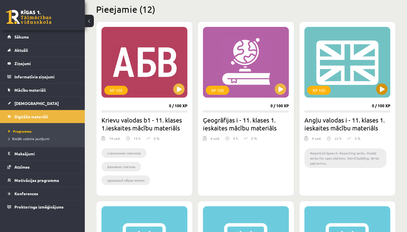
click at [339, 77] on div "XP 100" at bounding box center [348, 62] width 86 height 71
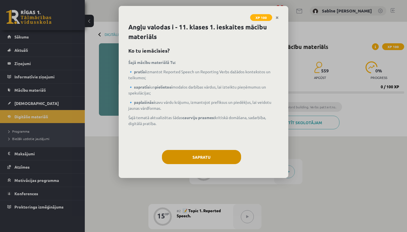
click at [208, 160] on button "Sapratu" at bounding box center [201, 157] width 79 height 14
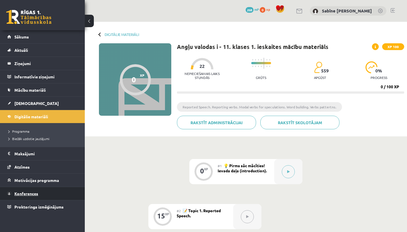
click at [33, 192] on span "Konferences" at bounding box center [26, 193] width 24 height 5
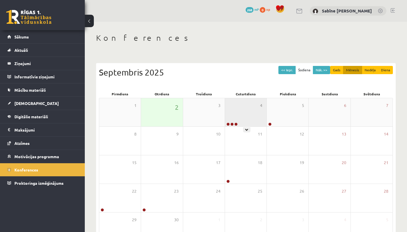
click at [246, 118] on div "4" at bounding box center [246, 112] width 42 height 28
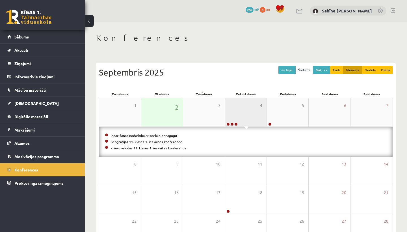
click at [246, 118] on div "4" at bounding box center [246, 112] width 42 height 28
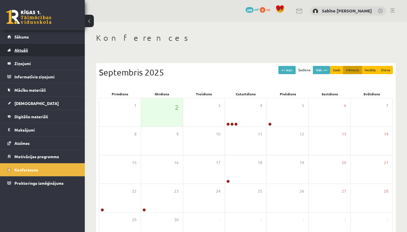
click at [31, 48] on link "Aktuāli" at bounding box center [42, 50] width 70 height 13
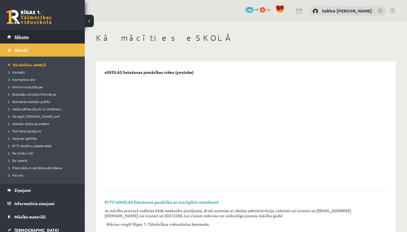
click at [33, 43] on link "Sākums" at bounding box center [42, 36] width 70 height 13
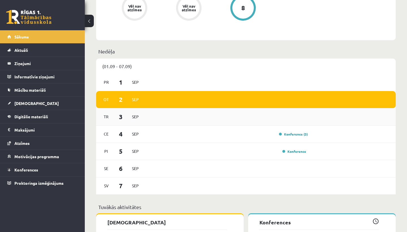
scroll to position [308, 0]
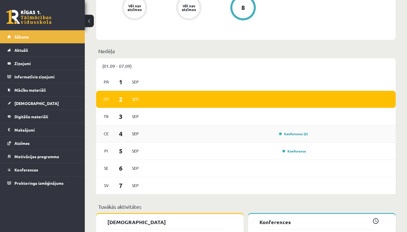
click at [298, 137] on div "Konference (3)" at bounding box center [292, 134] width 32 height 6
click at [298, 134] on link "Konference (3)" at bounding box center [293, 134] width 29 height 5
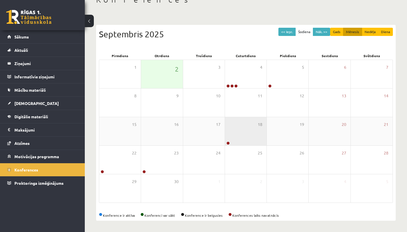
scroll to position [38, 0]
click at [246, 135] on div "18" at bounding box center [246, 131] width 42 height 28
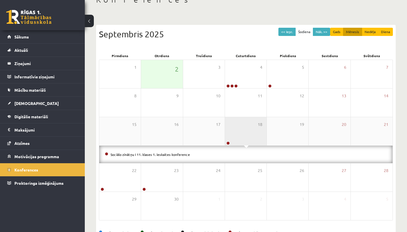
click at [246, 135] on div "18" at bounding box center [246, 131] width 42 height 28
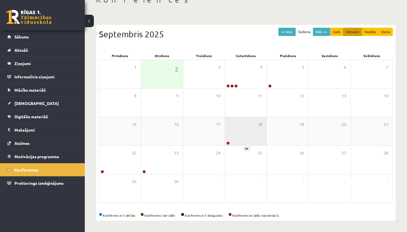
click at [243, 132] on div "18" at bounding box center [246, 131] width 42 height 28
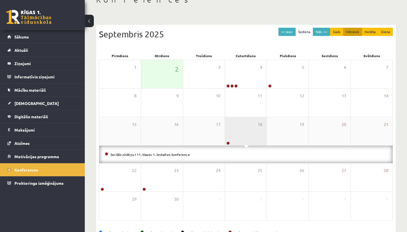
click at [243, 132] on div "18" at bounding box center [246, 131] width 42 height 28
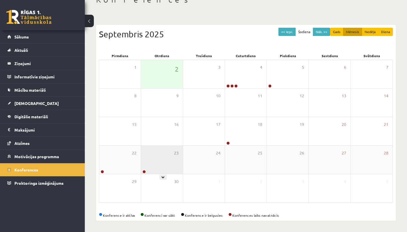
click at [156, 158] on div "23" at bounding box center [162, 160] width 42 height 28
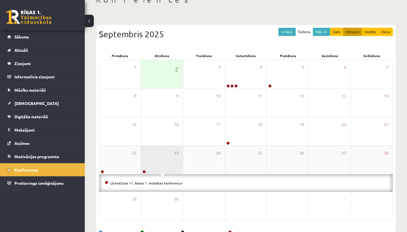
click at [156, 158] on div "23" at bounding box center [162, 160] width 42 height 28
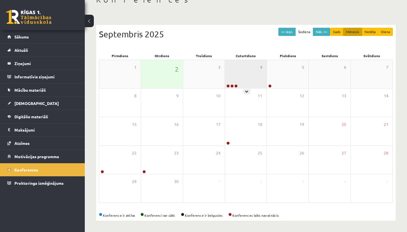
click at [249, 73] on div "4" at bounding box center [246, 74] width 42 height 28
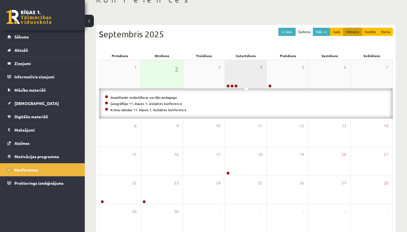
click at [249, 73] on div "4" at bounding box center [246, 74] width 42 height 28
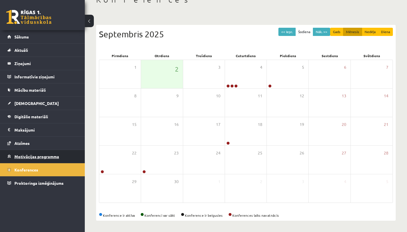
click at [40, 154] on span "Motivācijas programma" at bounding box center [36, 156] width 45 height 5
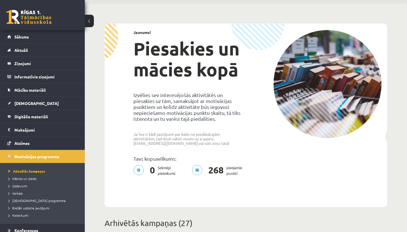
scroll to position [18, 0]
click at [31, 89] on span "Mācību materiāli" at bounding box center [29, 89] width 31 height 5
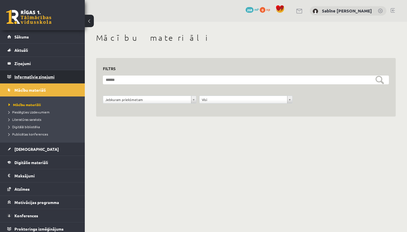
click at [31, 75] on legend "Informatīvie ziņojumi 0" at bounding box center [45, 76] width 63 height 13
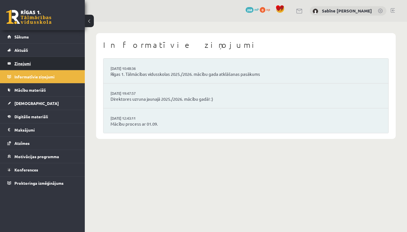
click at [30, 63] on legend "Ziņojumi 0" at bounding box center [45, 63] width 63 height 13
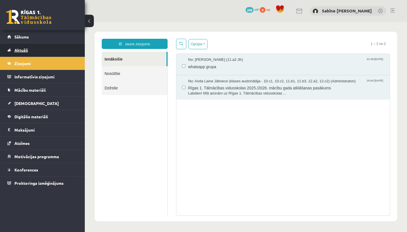
click at [35, 50] on link "Aktuāli" at bounding box center [42, 50] width 70 height 13
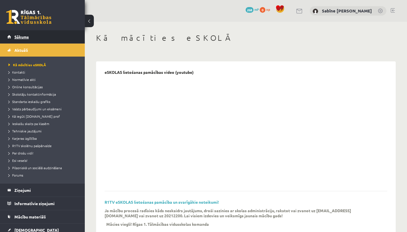
click at [37, 41] on link "Sākums" at bounding box center [42, 36] width 70 height 13
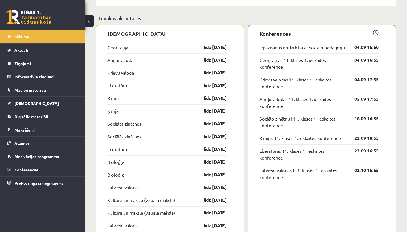
scroll to position [498, 0]
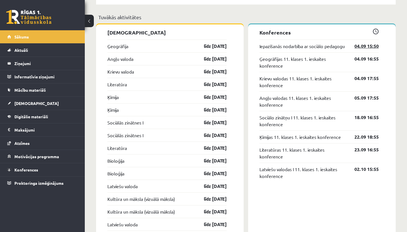
click at [367, 49] on link "04.09 15:50" at bounding box center [362, 46] width 33 height 7
